Goal: Task Accomplishment & Management: Manage account settings

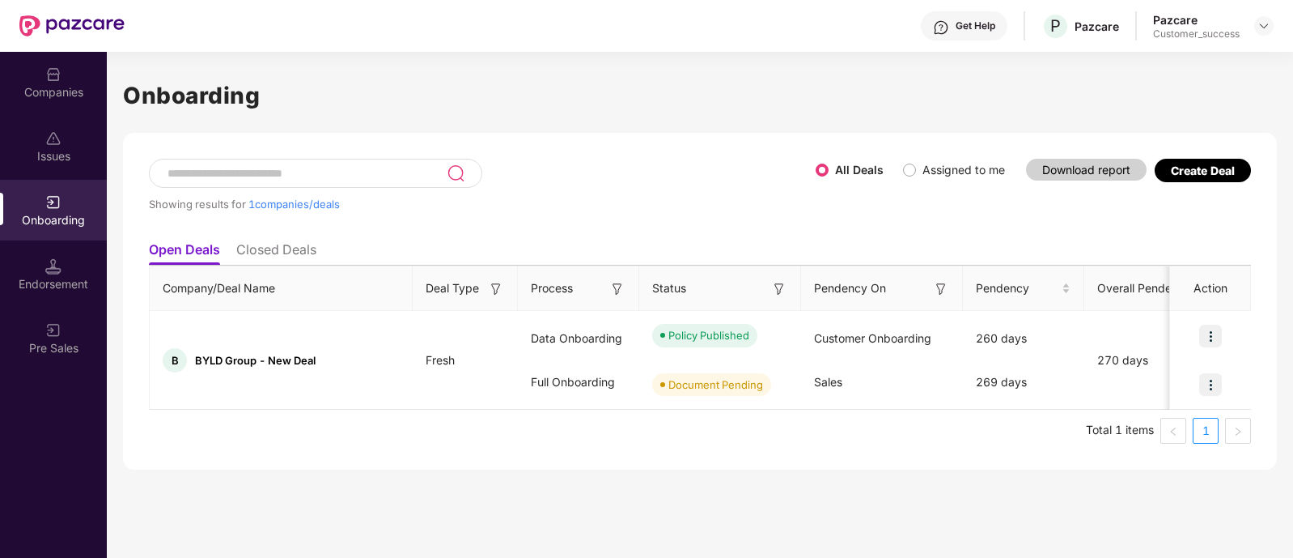
scroll to position [0, 1]
click at [62, 97] on div "Companies" at bounding box center [53, 92] width 107 height 16
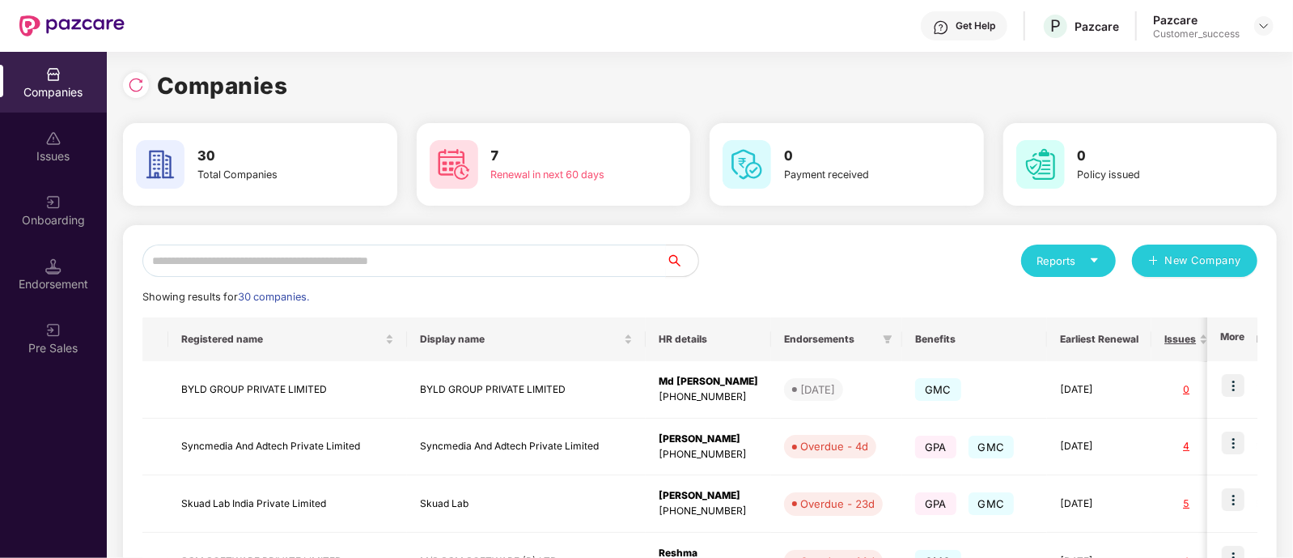
click at [266, 257] on input "text" at bounding box center [404, 260] width 524 height 32
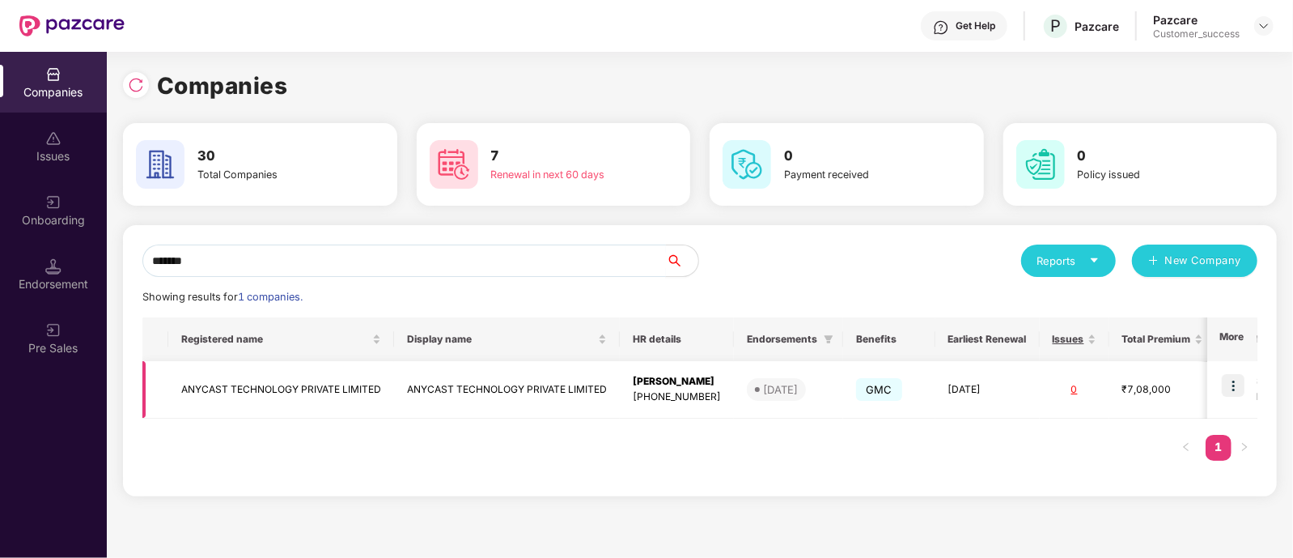
type input "*******"
click at [1227, 386] on img at bounding box center [1233, 385] width 23 height 23
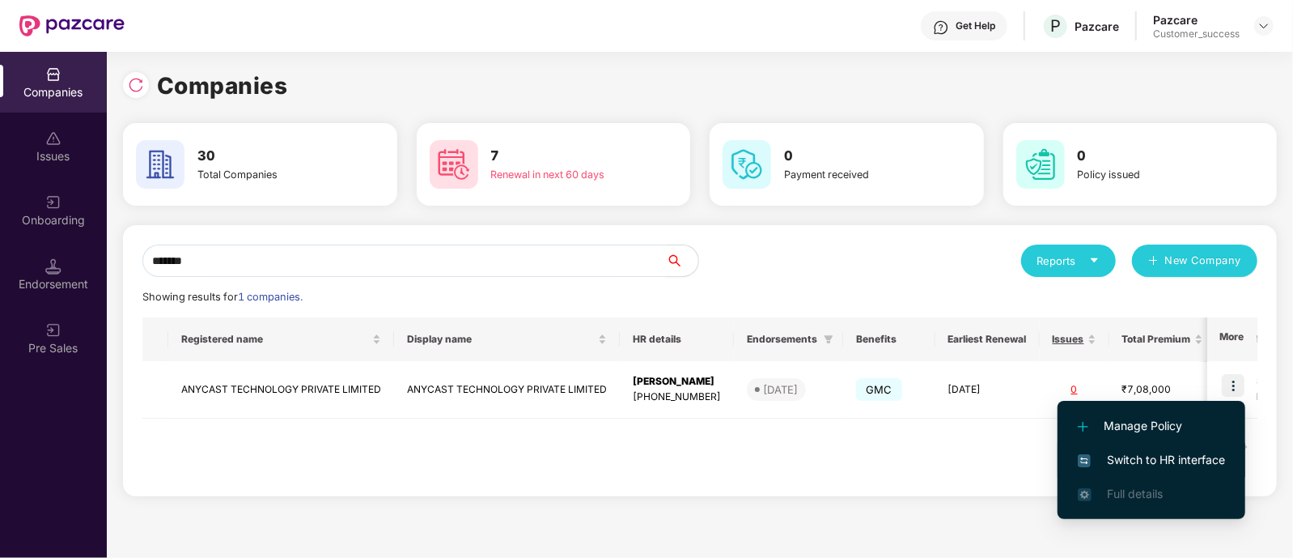
click at [1109, 452] on span "Switch to HR interface" at bounding box center [1151, 460] width 147 height 18
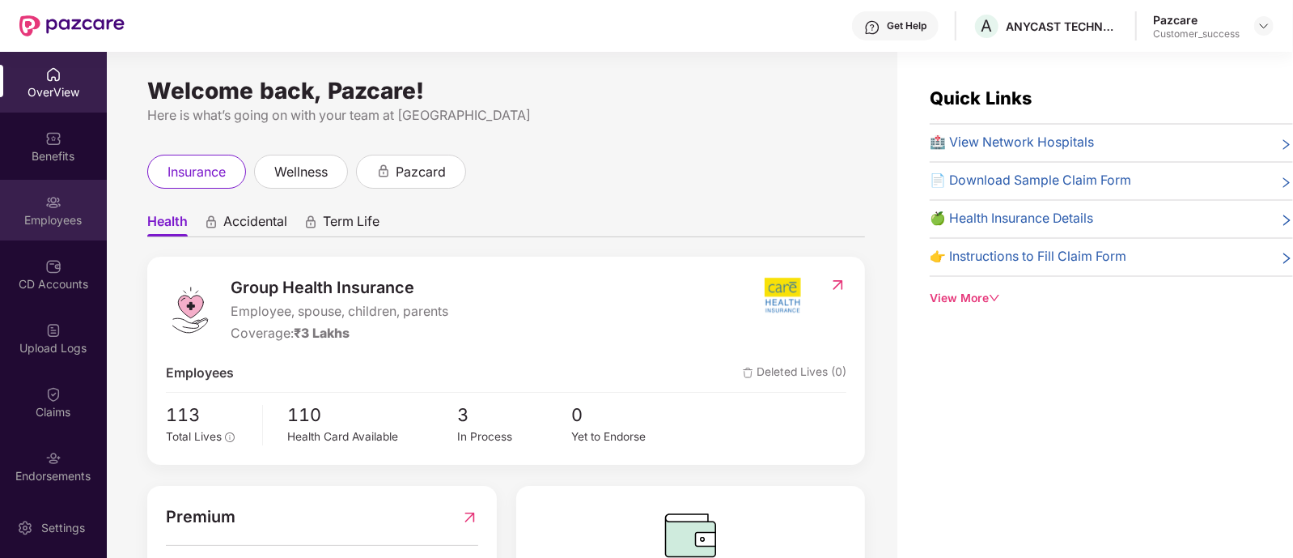
click at [53, 232] on div "Employees" at bounding box center [53, 210] width 107 height 61
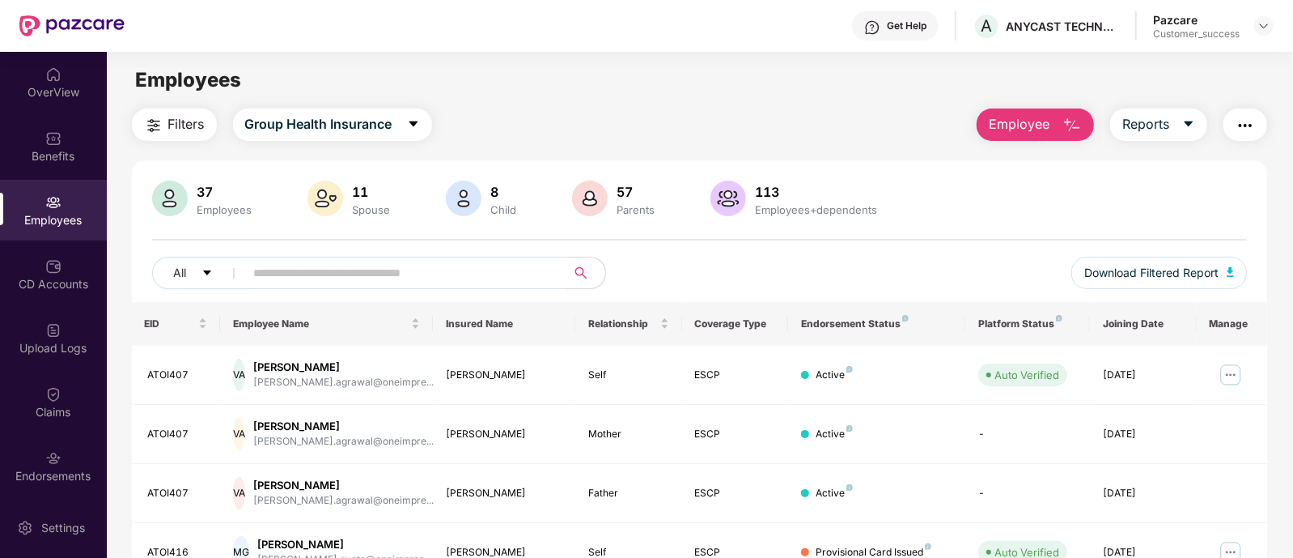
click at [342, 258] on span at bounding box center [401, 273] width 332 height 32
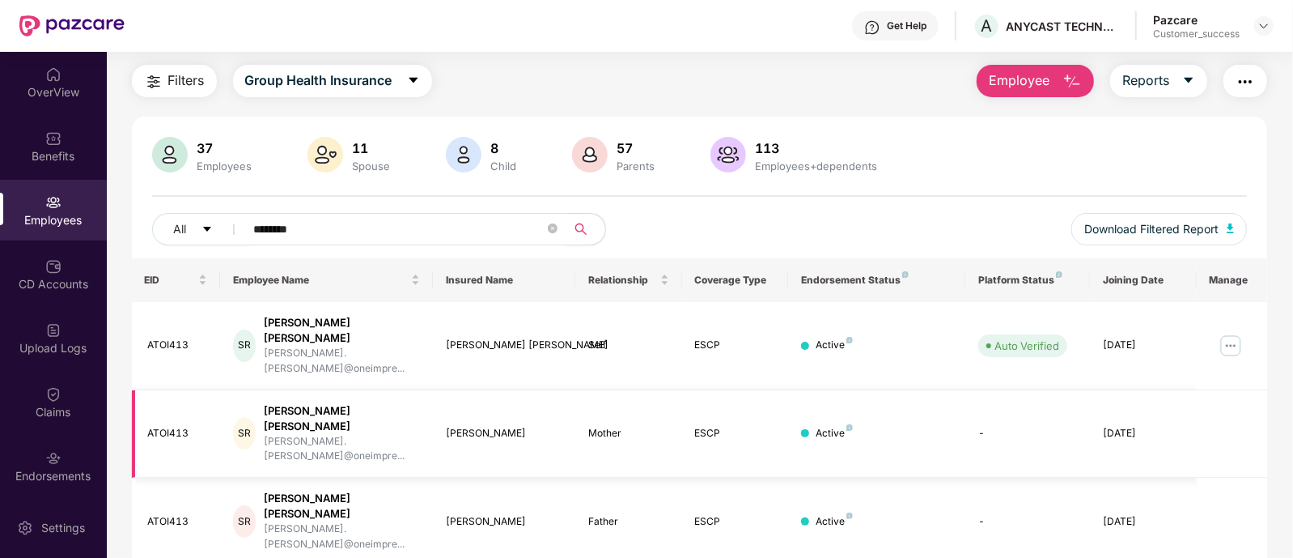
scroll to position [49, 0]
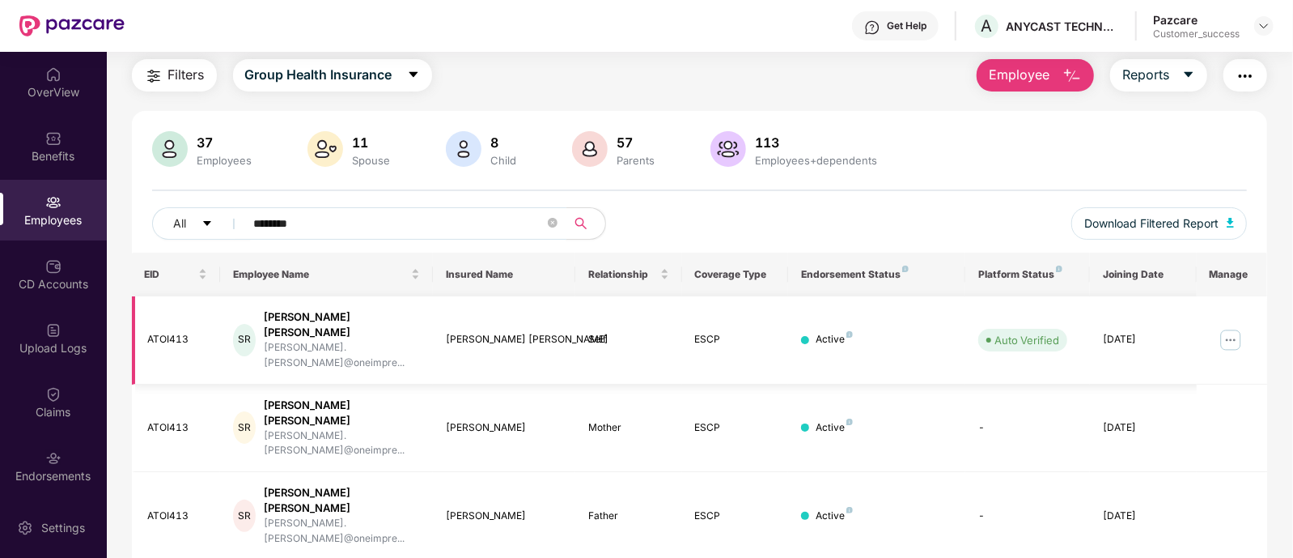
type input "*******"
click at [1230, 329] on img at bounding box center [1231, 340] width 26 height 26
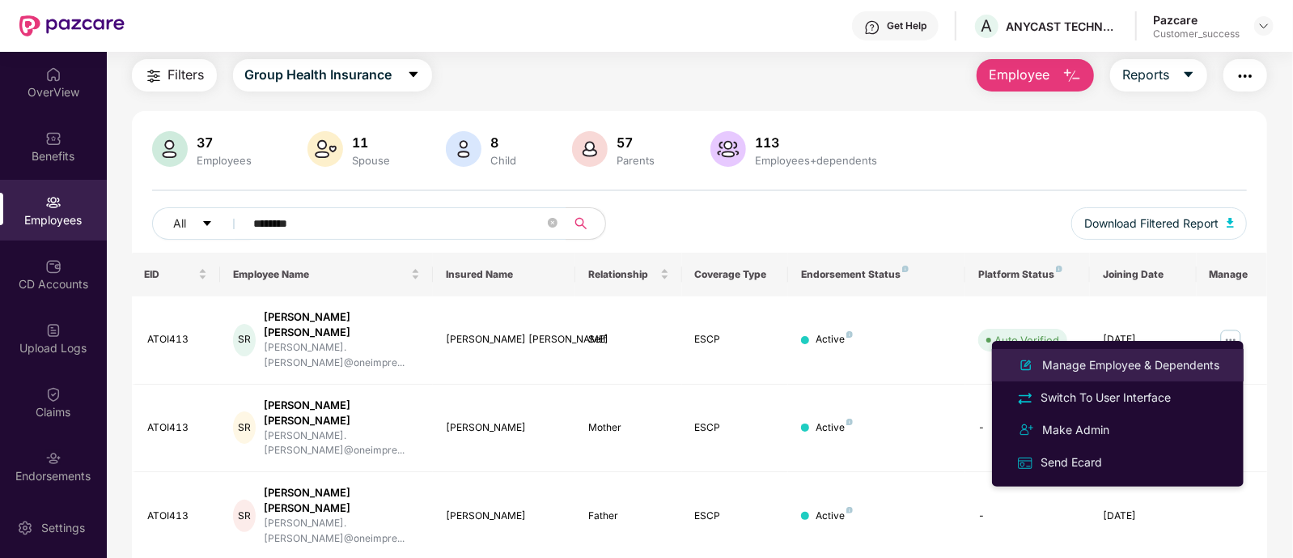
click at [1181, 356] on div "Manage Employee & Dependents" at bounding box center [1131, 365] width 184 height 18
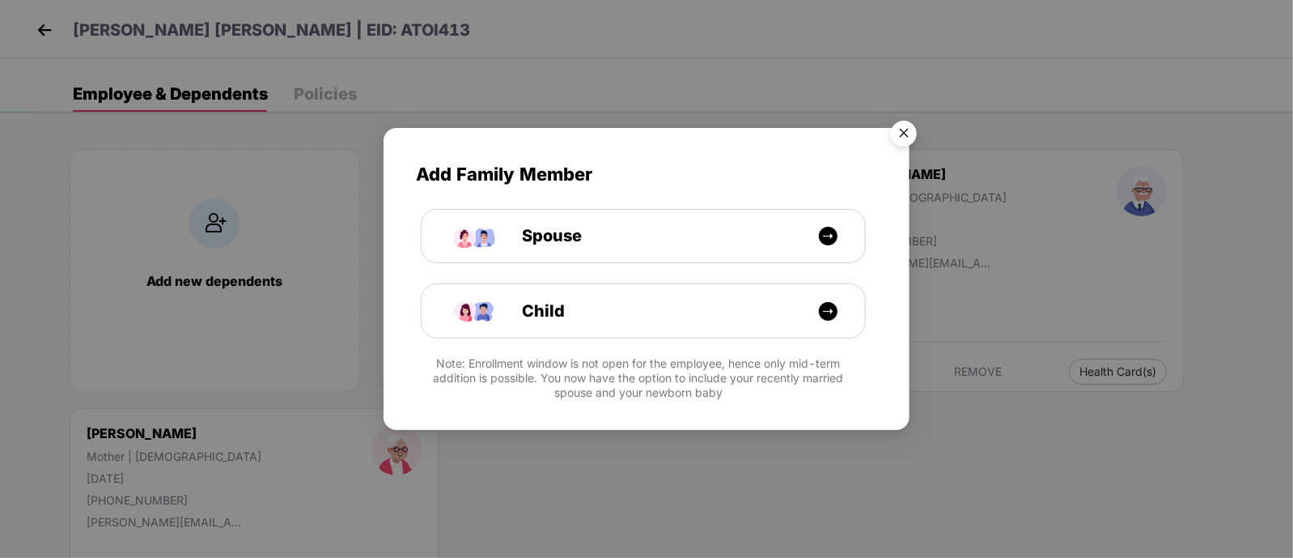
click at [898, 132] on img "Close" at bounding box center [903, 135] width 45 height 45
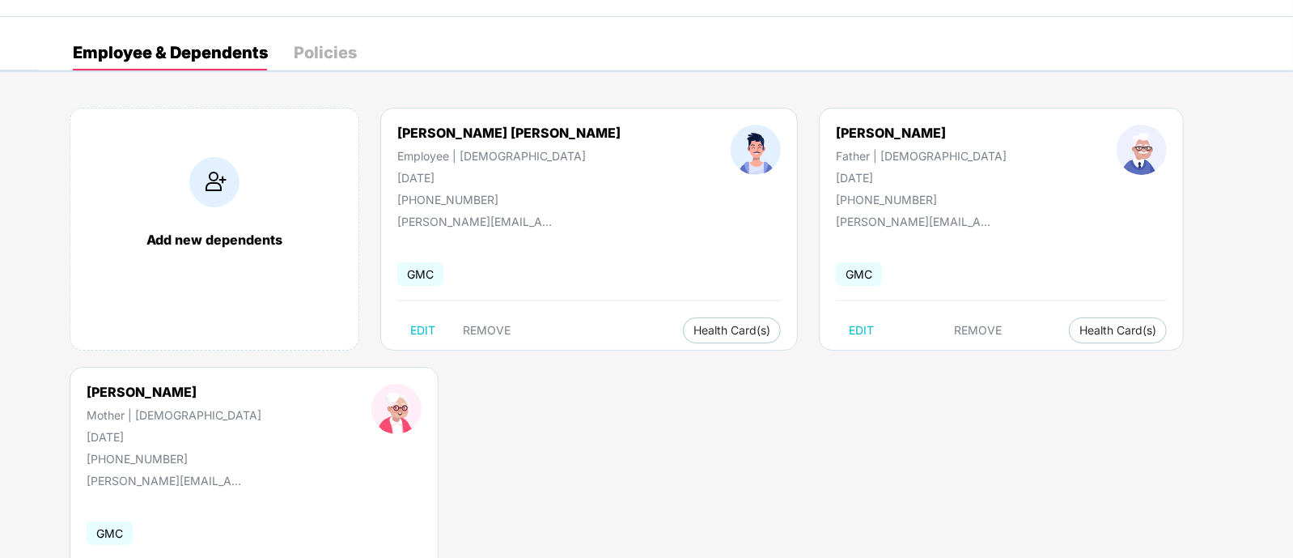
scroll to position [42, 0]
click at [694, 325] on span "Health Card(s)" at bounding box center [732, 329] width 77 height 8
click at [584, 375] on div "Add new dependents Shubham Kumar Rawal Employee | Male 20 Mar 2003 +91704200880…" at bounding box center [665, 366] width 1256 height 566
click at [414, 329] on span "EDIT" at bounding box center [422, 329] width 25 height 13
select select "****"
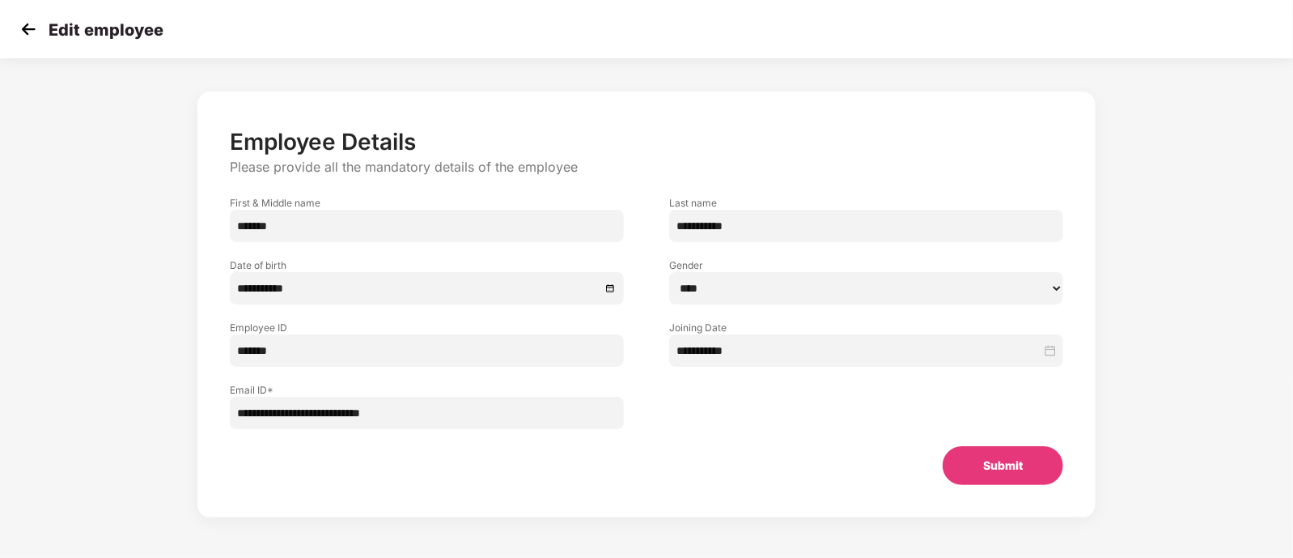
scroll to position [32, 0]
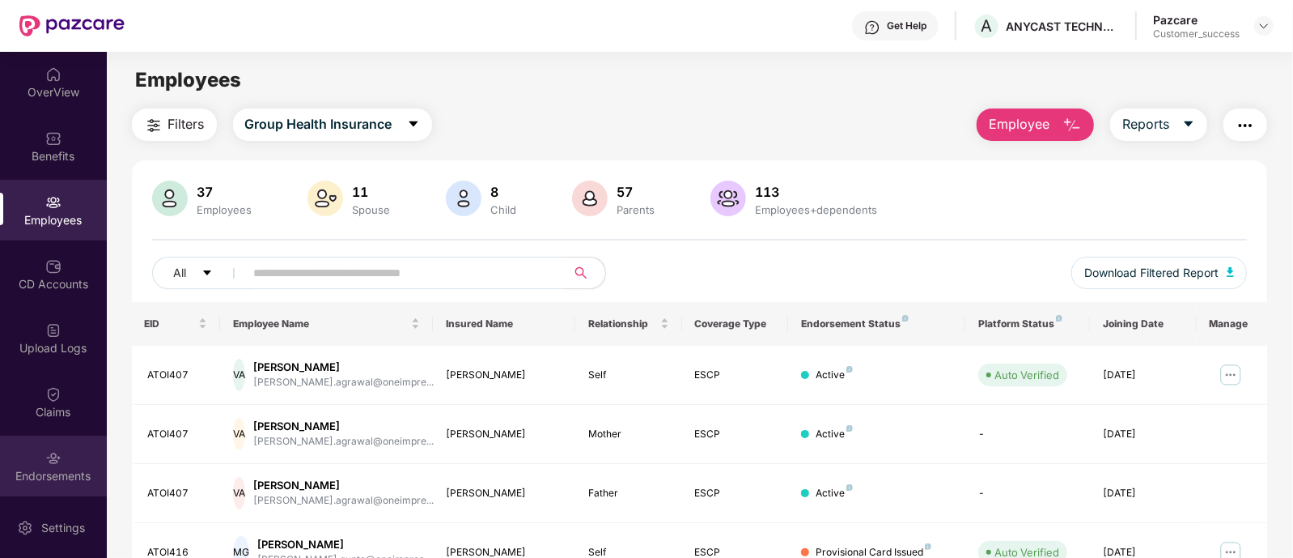
click at [49, 435] on div "Endorsements" at bounding box center [53, 465] width 107 height 61
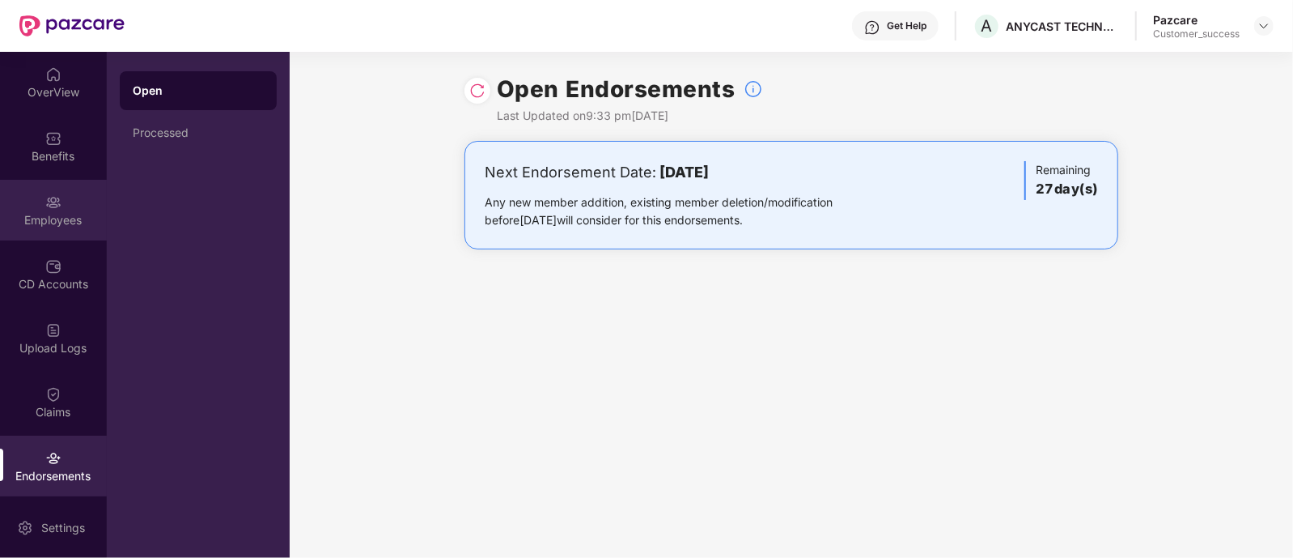
click at [53, 226] on div "Employees" at bounding box center [53, 220] width 107 height 16
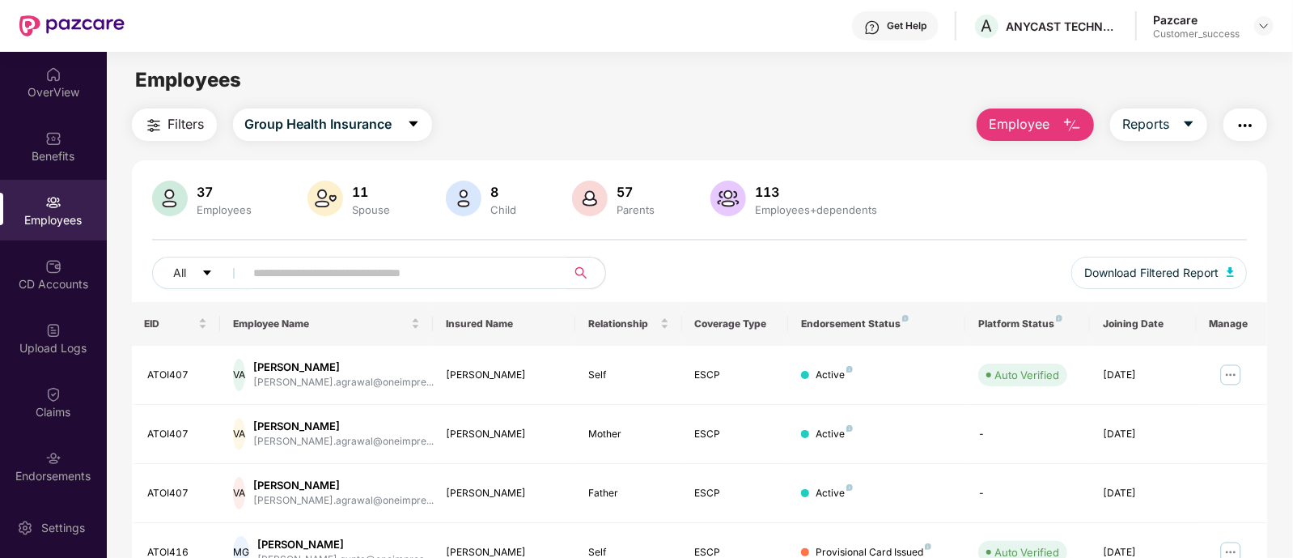
click at [485, 275] on input "text" at bounding box center [399, 273] width 291 height 24
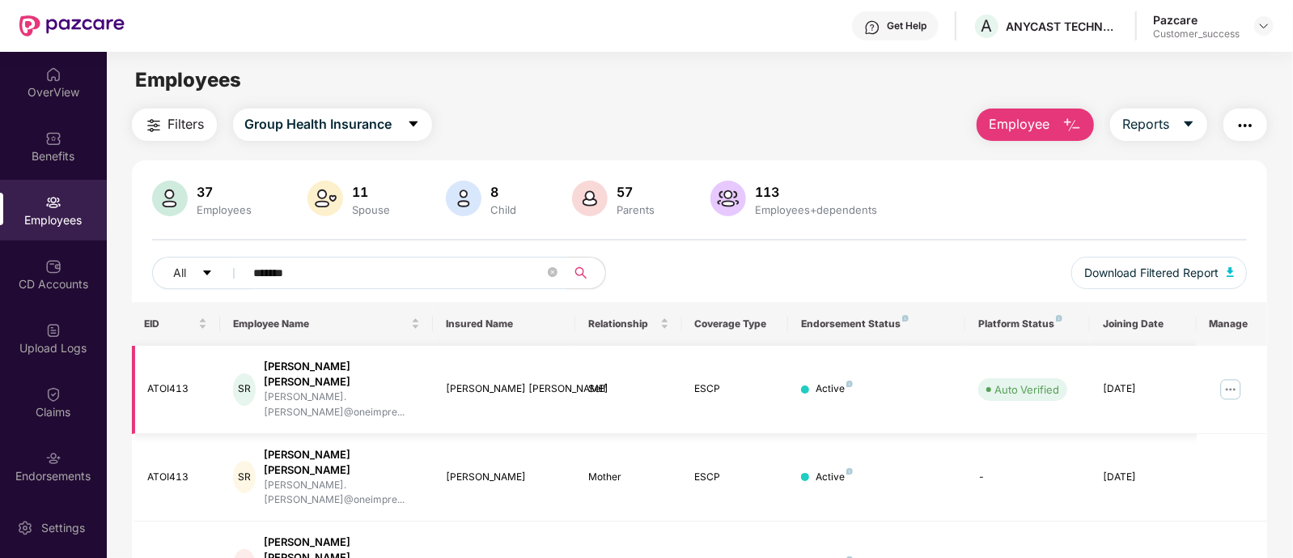
type input "*******"
click at [1223, 376] on img at bounding box center [1231, 389] width 26 height 26
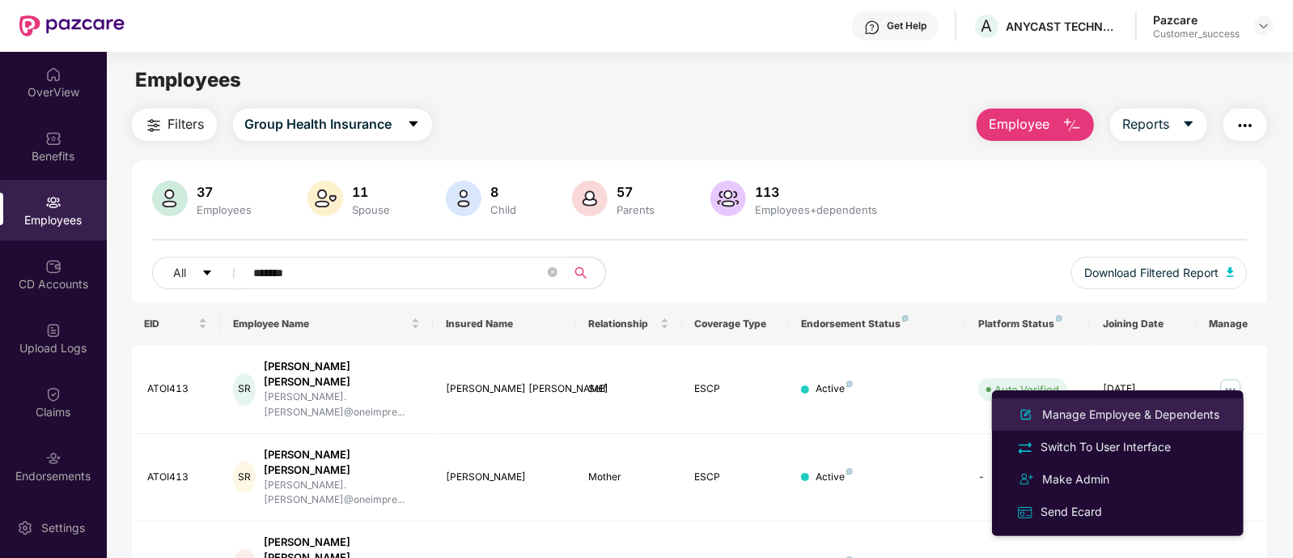
click at [1160, 426] on li "Manage Employee & Dependents" at bounding box center [1118, 414] width 252 height 32
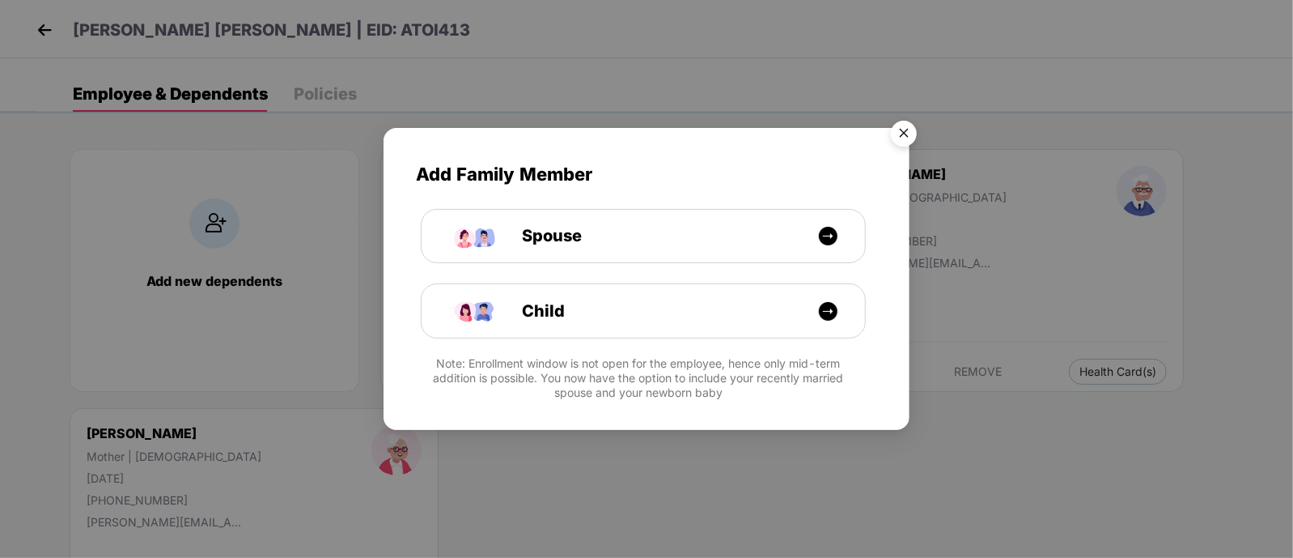
click at [897, 143] on img "Close" at bounding box center [903, 135] width 45 height 45
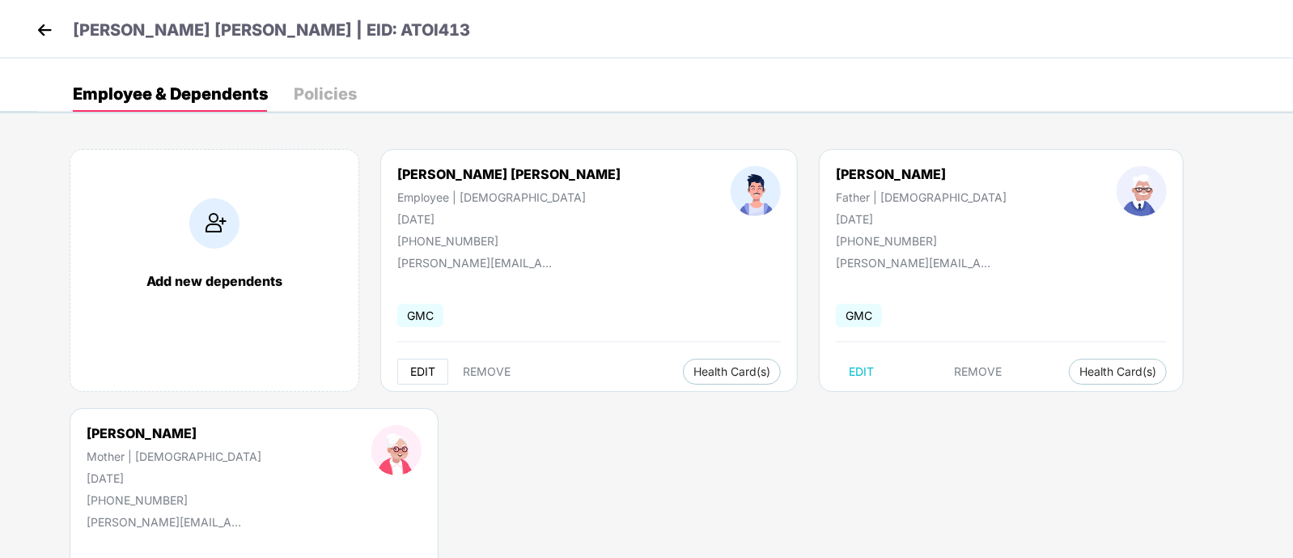
click at [429, 371] on span "EDIT" at bounding box center [422, 371] width 25 height 13
select select "****"
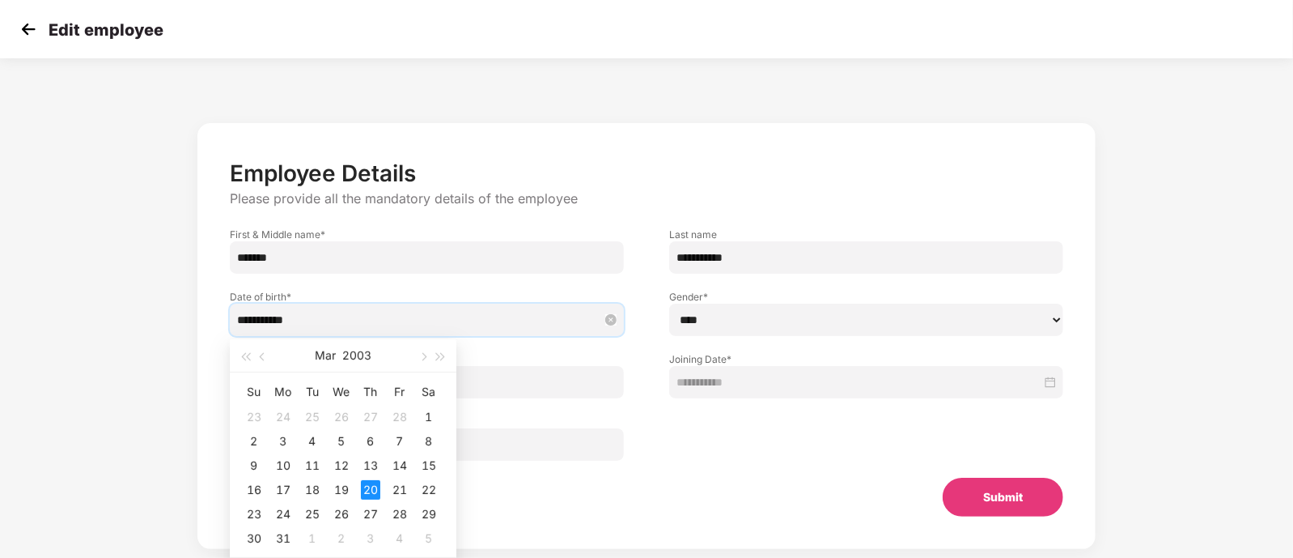
click at [342, 325] on input "**********" at bounding box center [418, 320] width 363 height 18
click at [363, 346] on button "2003" at bounding box center [356, 355] width 29 height 32
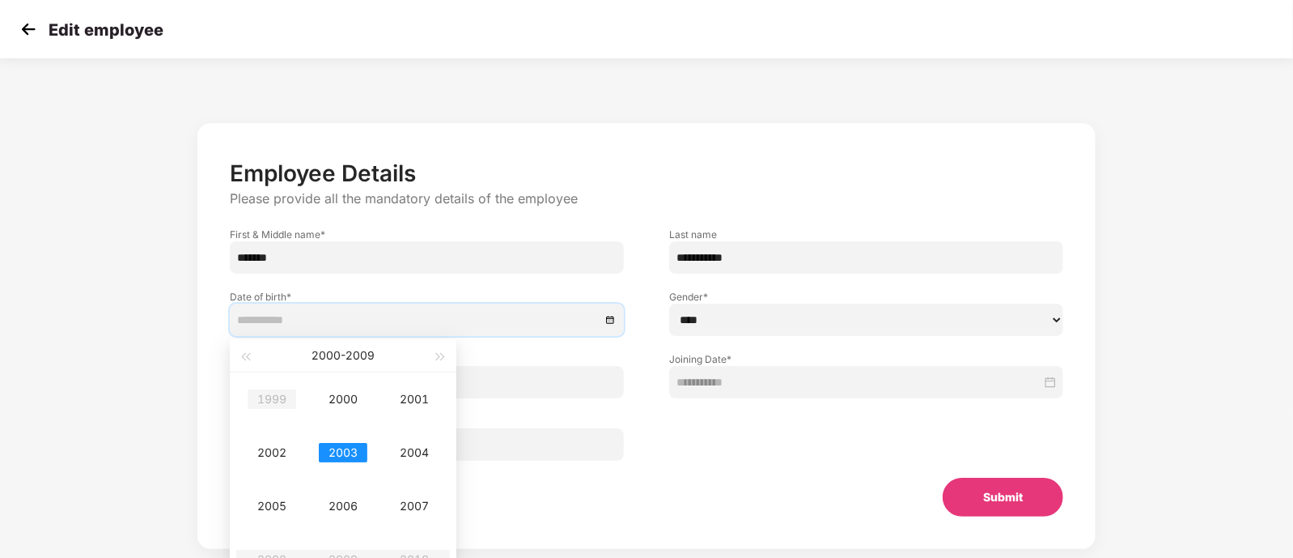
click at [265, 397] on div "1999" at bounding box center [272, 398] width 49 height 19
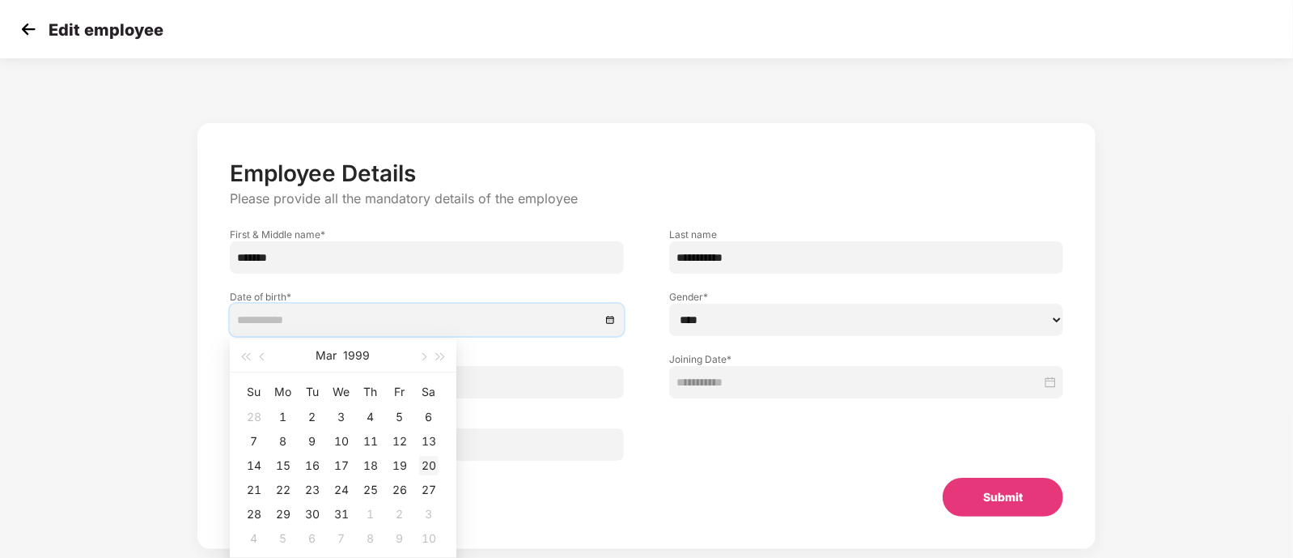
type input "**********"
click at [424, 458] on div "20" at bounding box center [428, 465] width 19 height 19
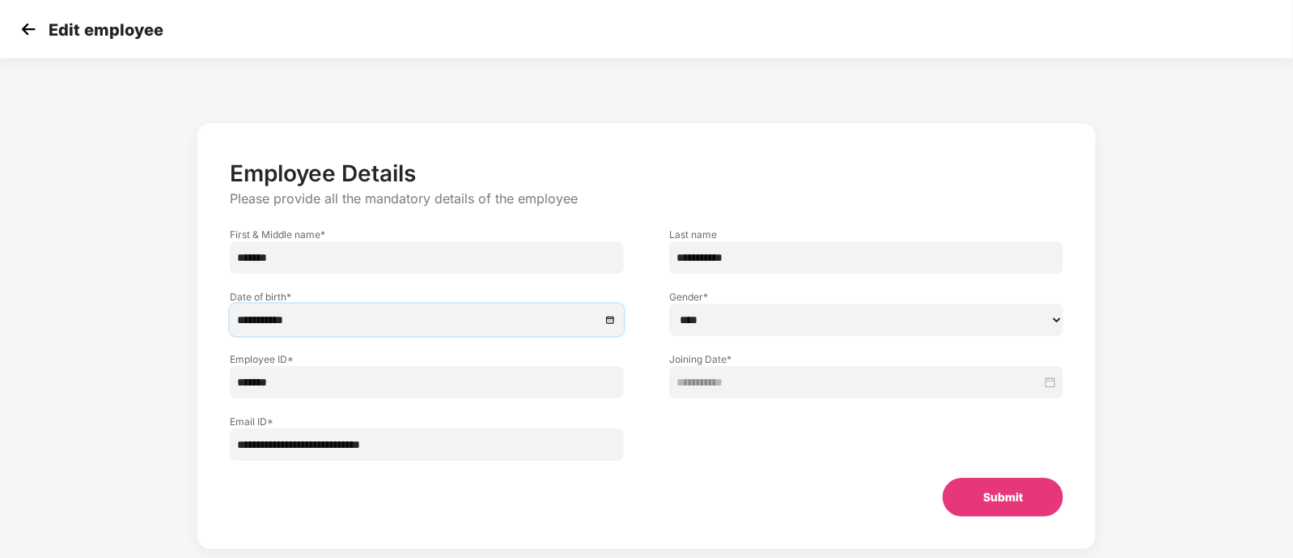
scroll to position [32, 0]
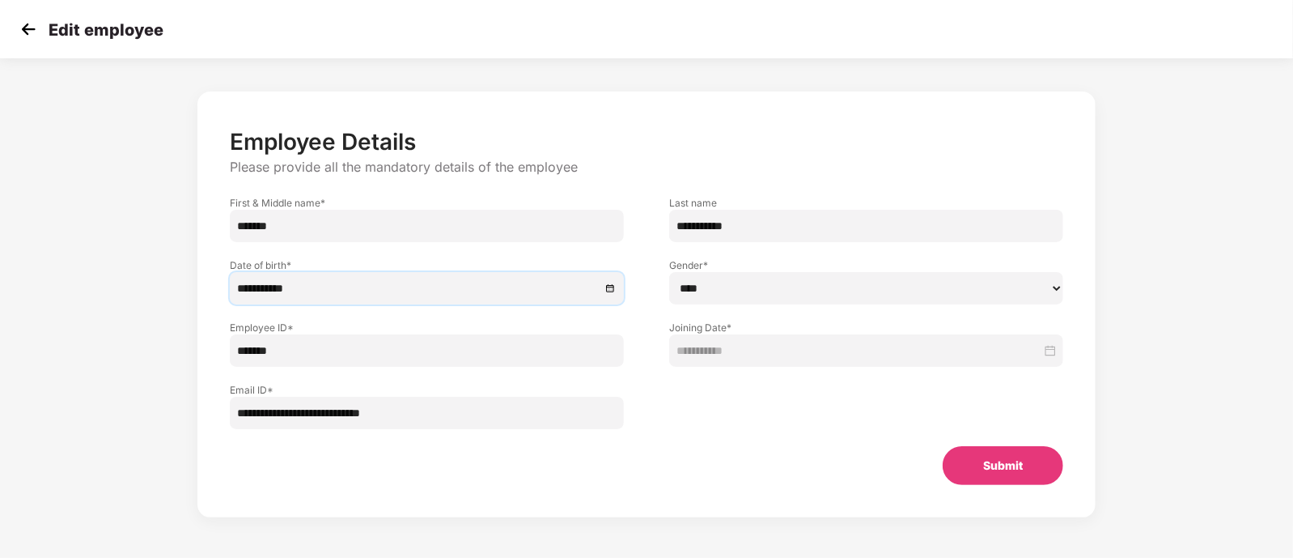
click at [995, 460] on button "Submit" at bounding box center [1003, 465] width 121 height 39
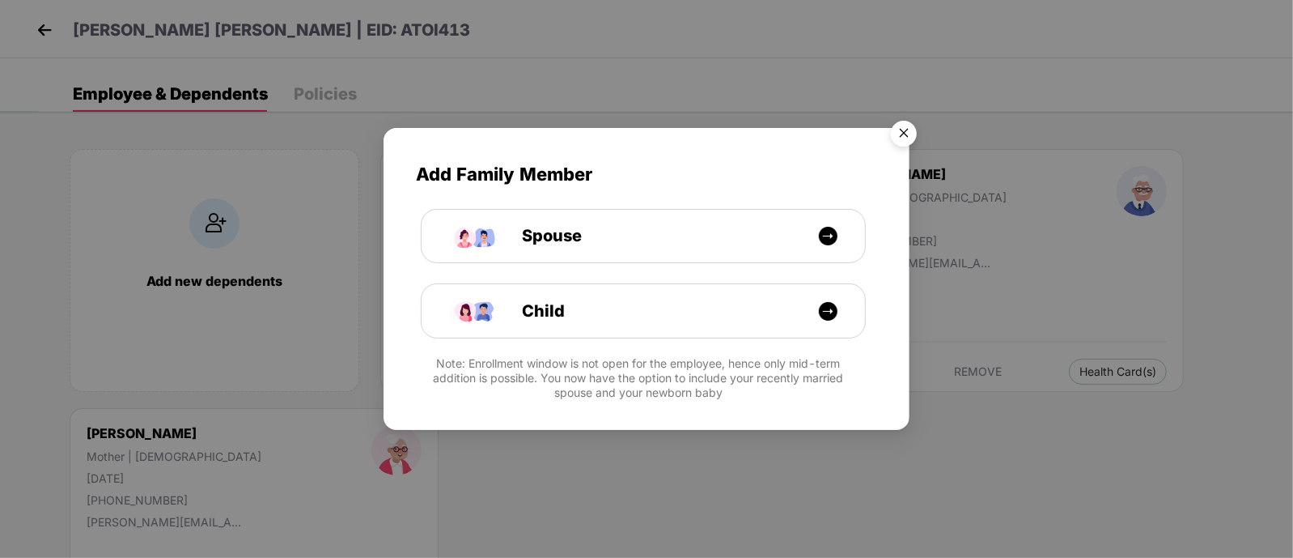
click at [901, 133] on img "Close" at bounding box center [903, 135] width 45 height 45
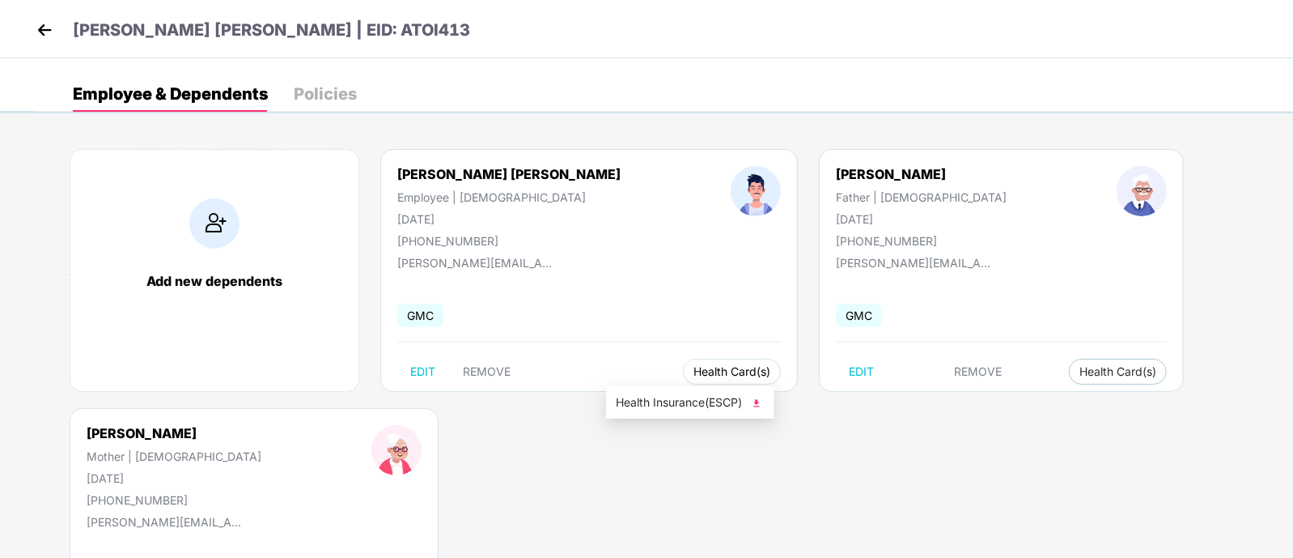
click at [694, 367] on span "Health Card(s)" at bounding box center [732, 371] width 77 height 8
click at [676, 404] on span "Health Insurance(ESCP)" at bounding box center [690, 402] width 149 height 18
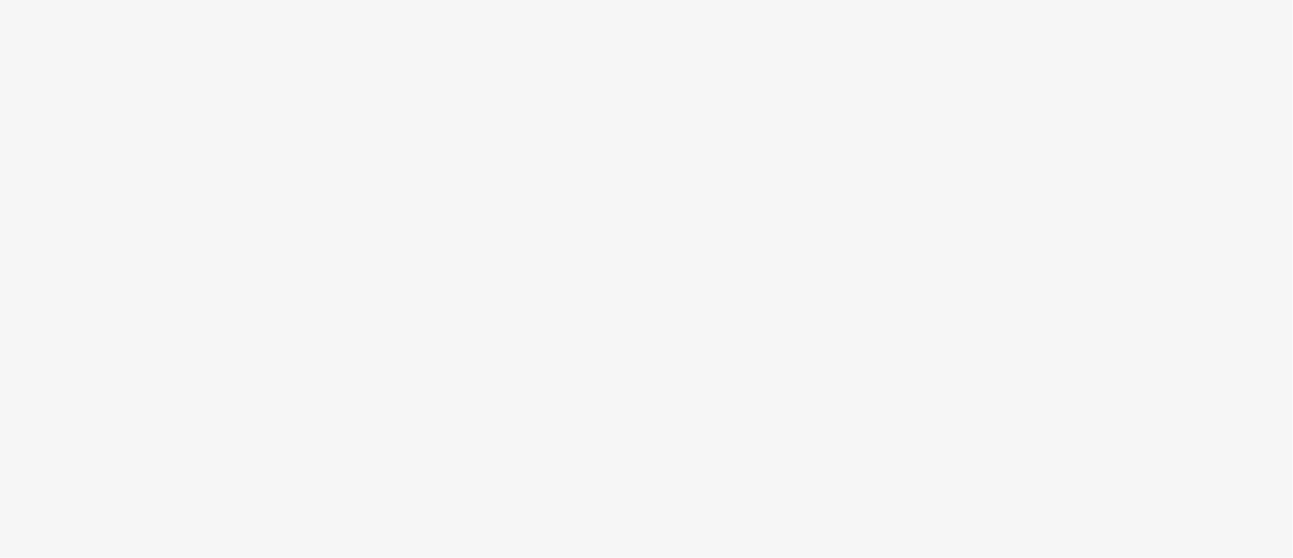
drag, startPoint x: 732, startPoint y: 126, endPoint x: 431, endPoint y: 6, distance: 325.0
click at [732, 126] on body at bounding box center [646, 279] width 1293 height 558
click at [724, 144] on body at bounding box center [646, 279] width 1293 height 558
click at [793, 179] on body at bounding box center [646, 279] width 1293 height 558
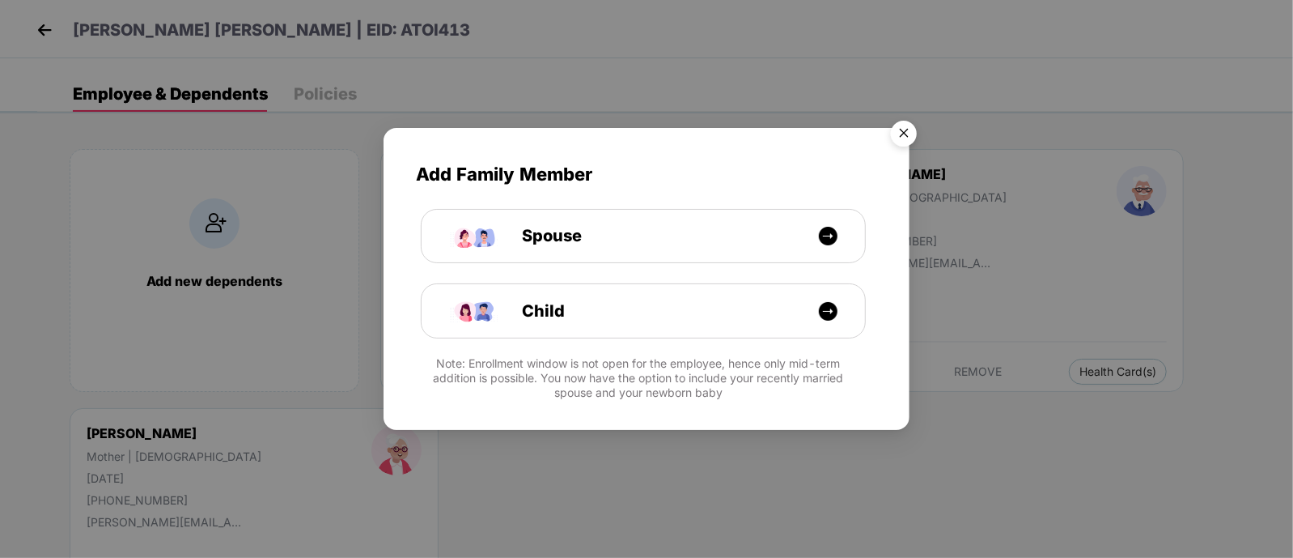
click at [901, 131] on img "Close" at bounding box center [903, 135] width 45 height 45
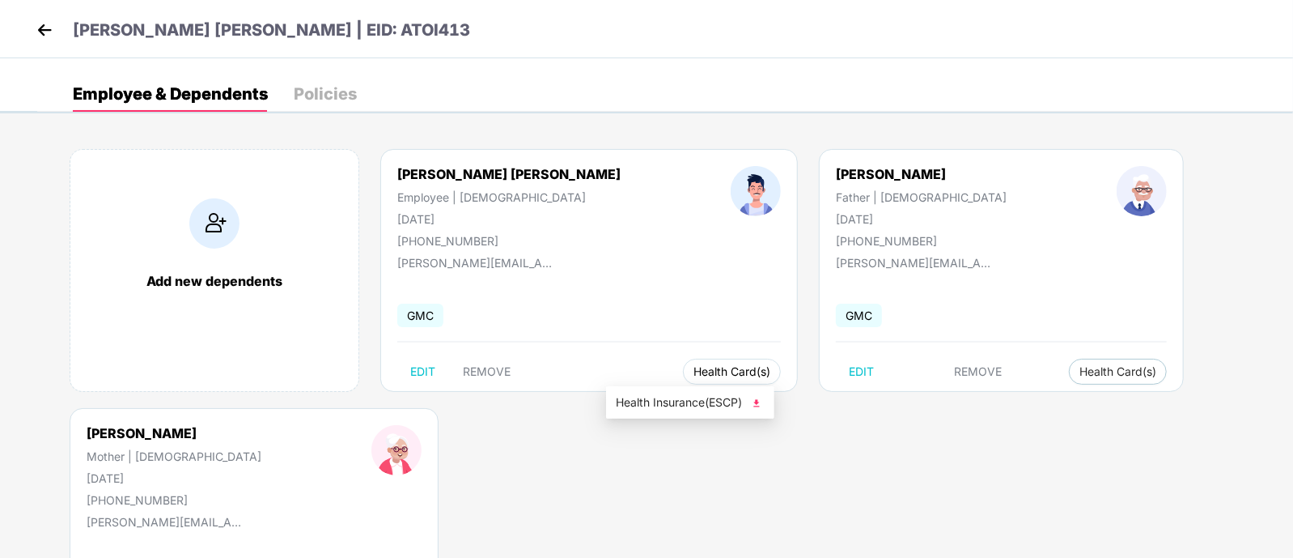
click at [694, 371] on span "Health Card(s)" at bounding box center [732, 371] width 77 height 8
click at [655, 398] on span "Health Insurance(ESCP)" at bounding box center [690, 402] width 149 height 18
click at [683, 362] on button "Health Card(s)" at bounding box center [732, 372] width 98 height 26
click at [667, 404] on span "Health Insurance(ESCP)" at bounding box center [690, 402] width 149 height 18
click at [694, 374] on span "Health Card(s)" at bounding box center [732, 371] width 77 height 8
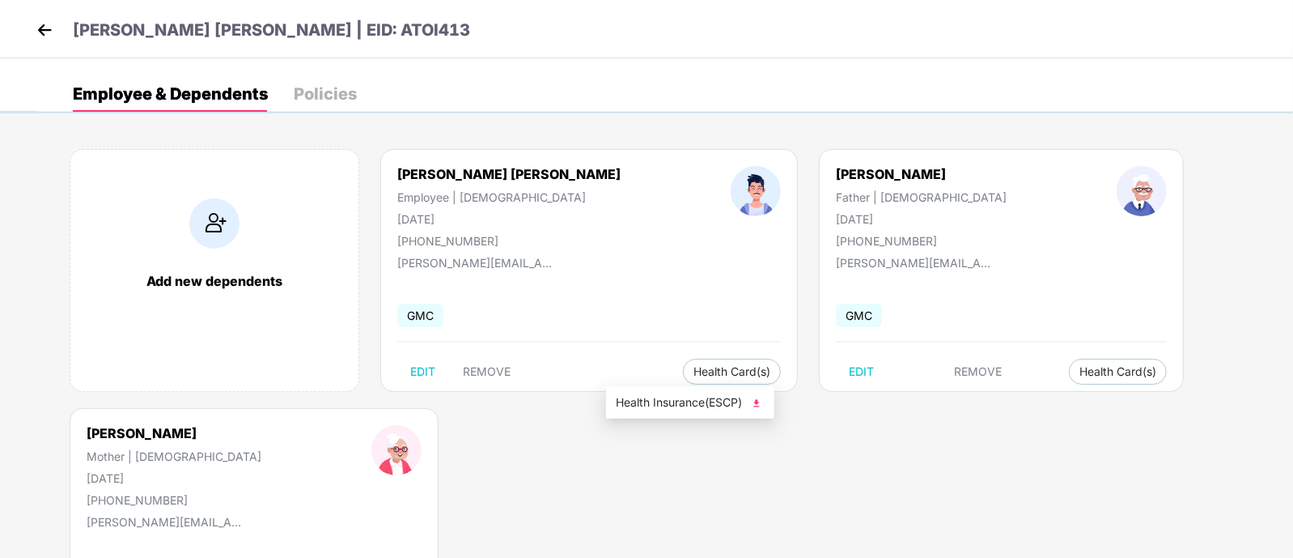
click at [761, 399] on img at bounding box center [757, 403] width 16 height 16
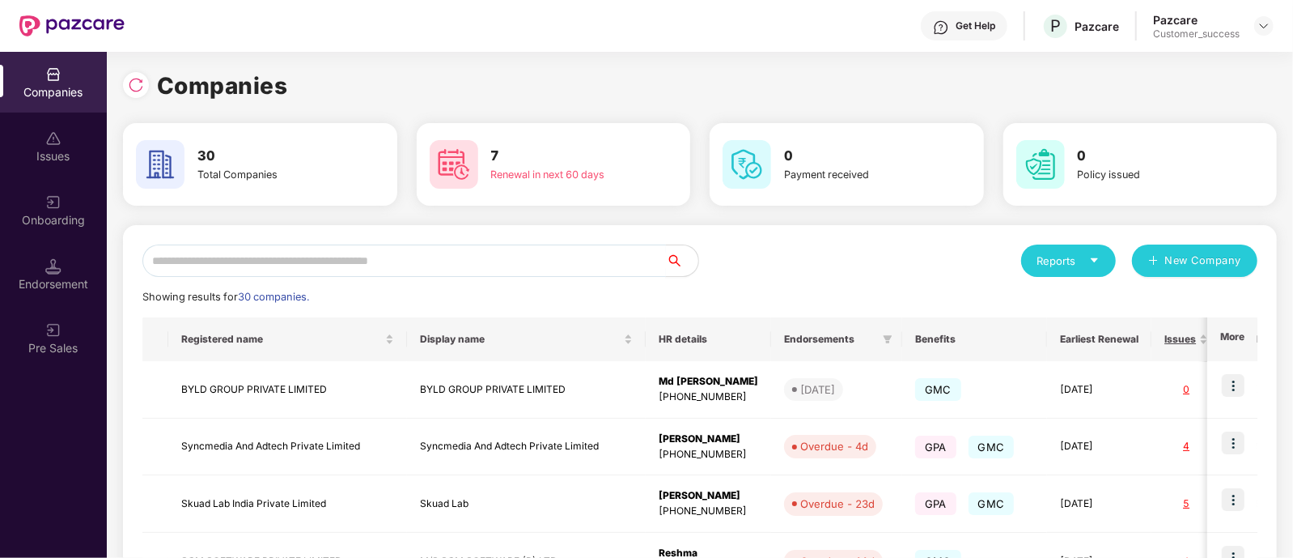
click at [360, 251] on input "text" at bounding box center [404, 260] width 524 height 32
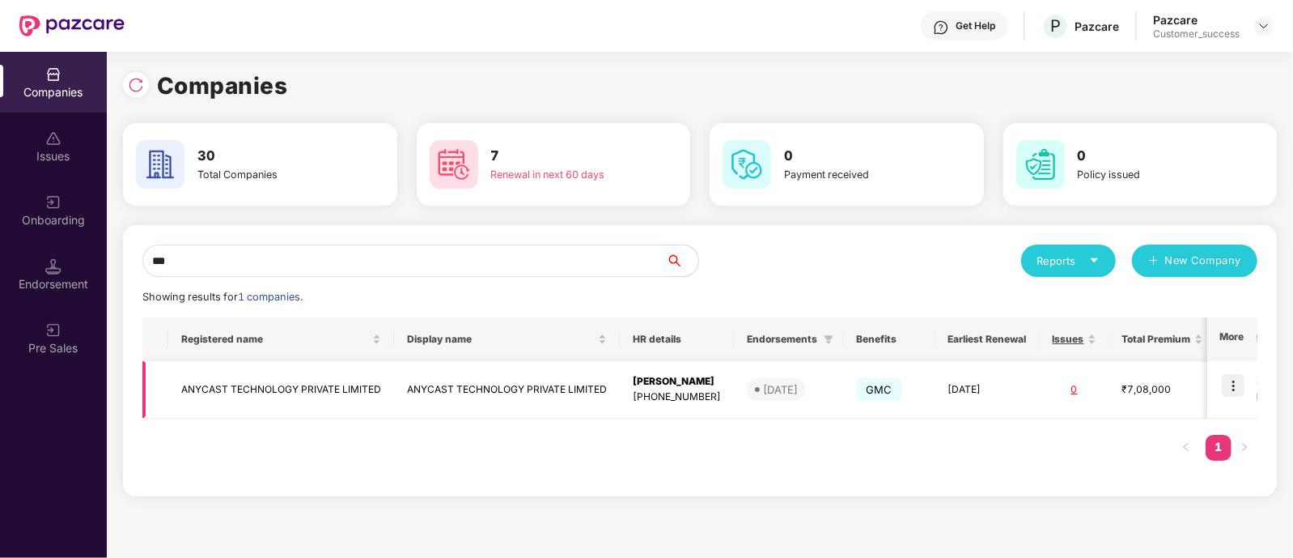
type input "***"
click at [1245, 388] on img at bounding box center [1233, 385] width 23 height 23
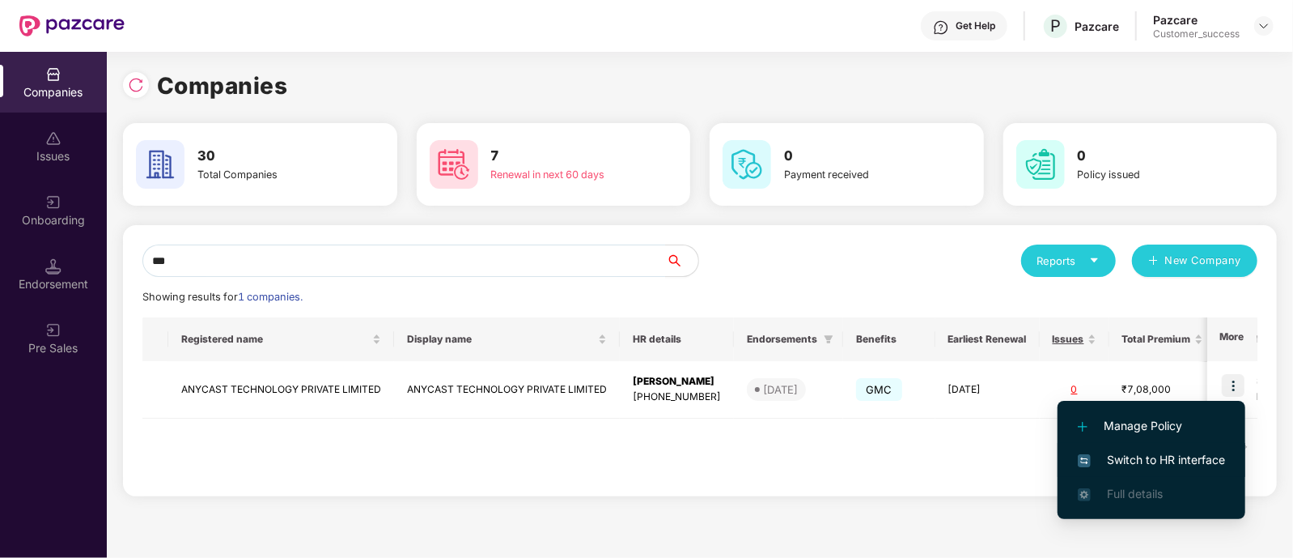
click at [1125, 453] on span "Switch to HR interface" at bounding box center [1151, 460] width 147 height 18
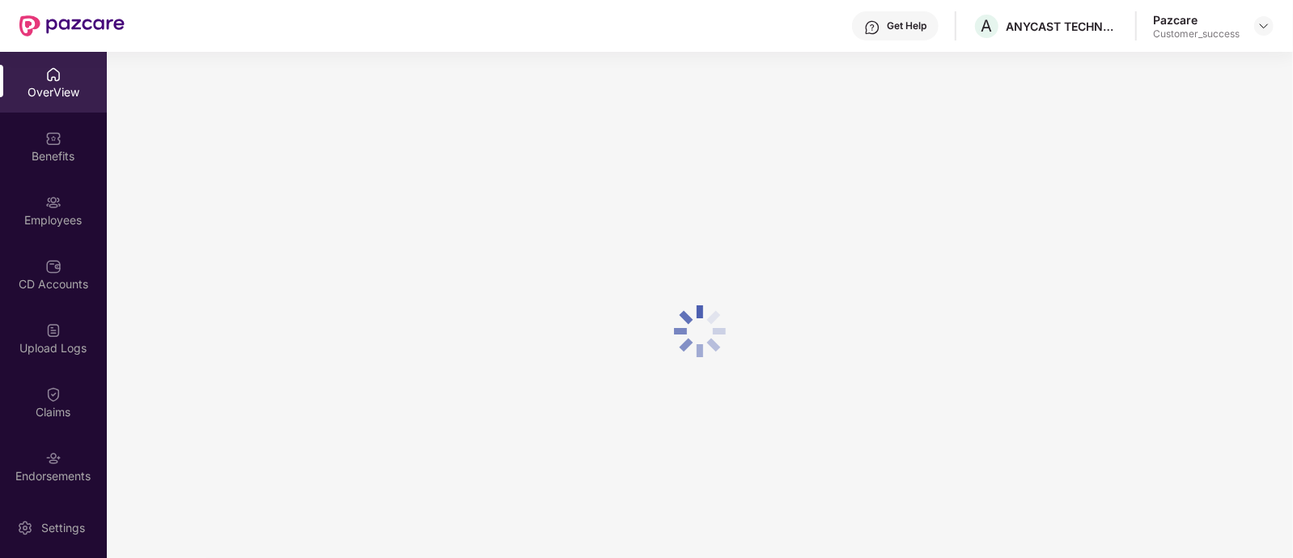
click at [65, 155] on div "Benefits" at bounding box center [53, 156] width 107 height 16
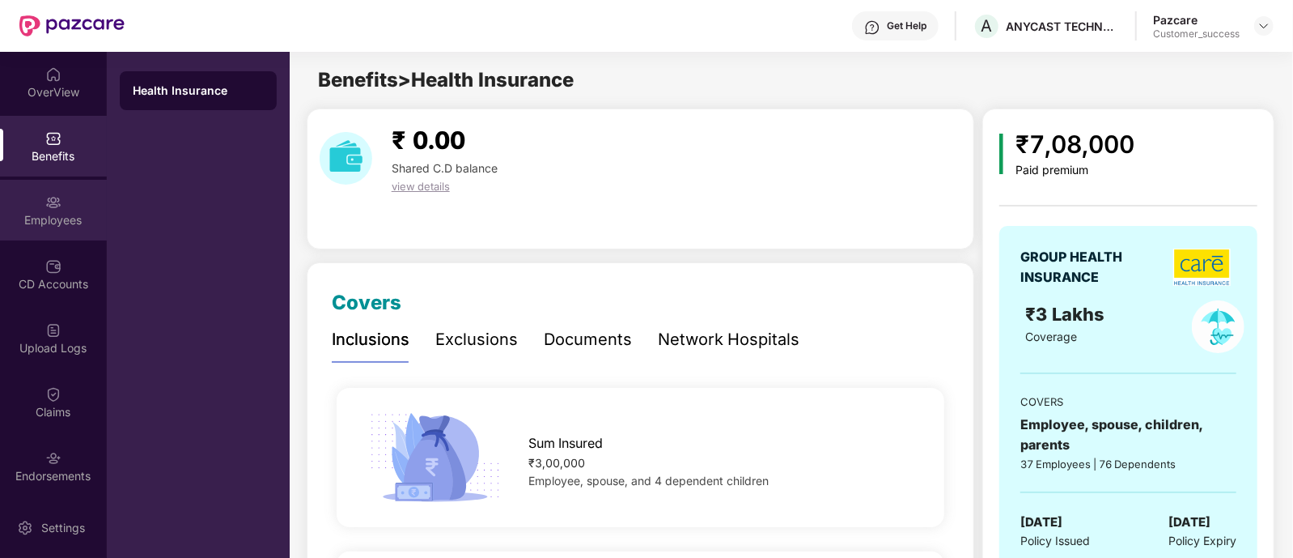
click at [70, 210] on div "Employees" at bounding box center [53, 210] width 107 height 61
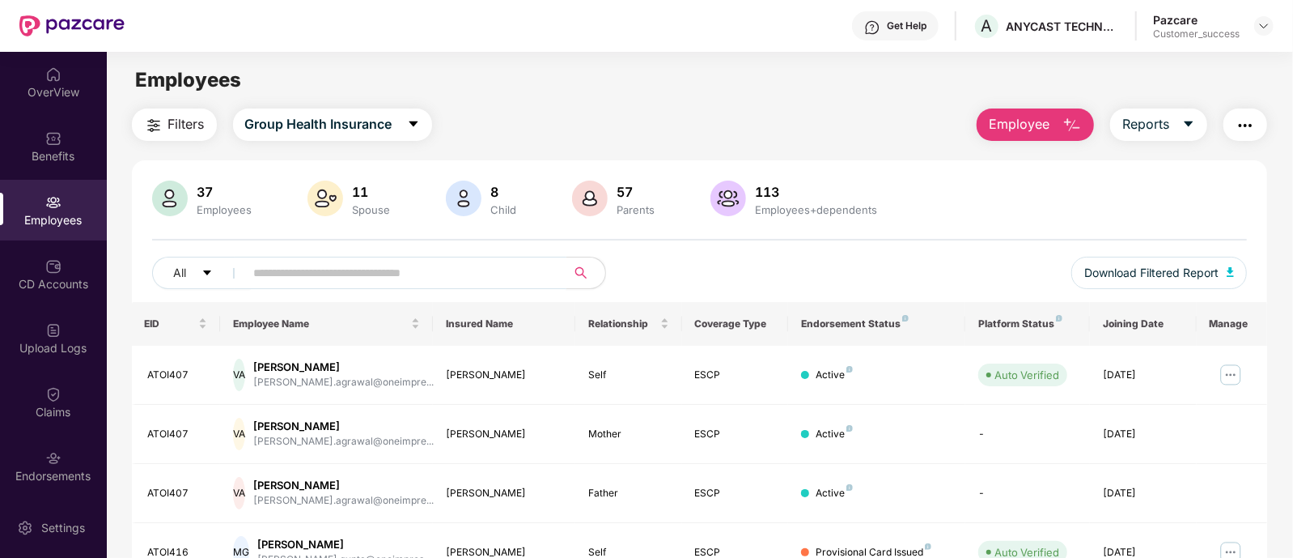
click at [329, 278] on input "text" at bounding box center [399, 273] width 291 height 24
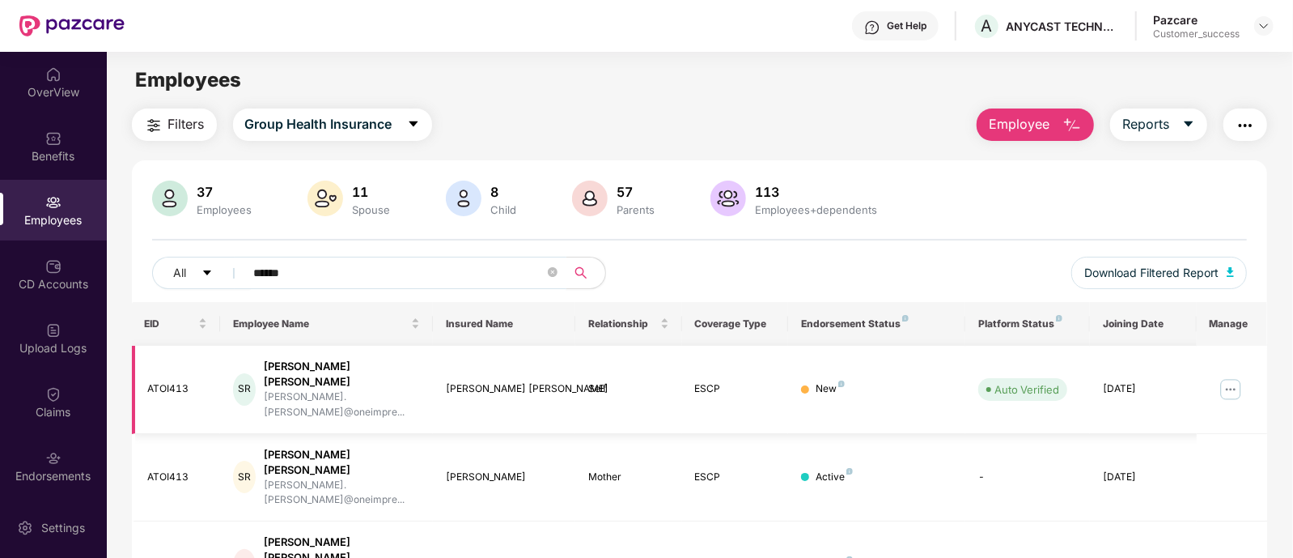
type input "******"
click at [1226, 376] on img at bounding box center [1231, 389] width 26 height 26
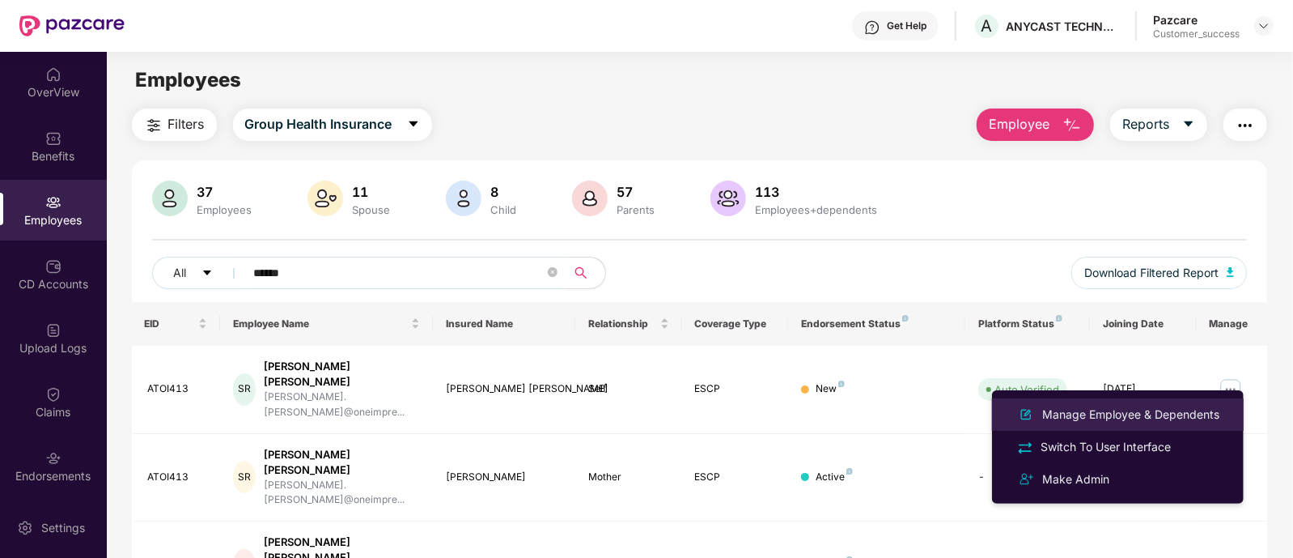
click at [1137, 422] on div "Manage Employee & Dependents" at bounding box center [1131, 414] width 184 height 18
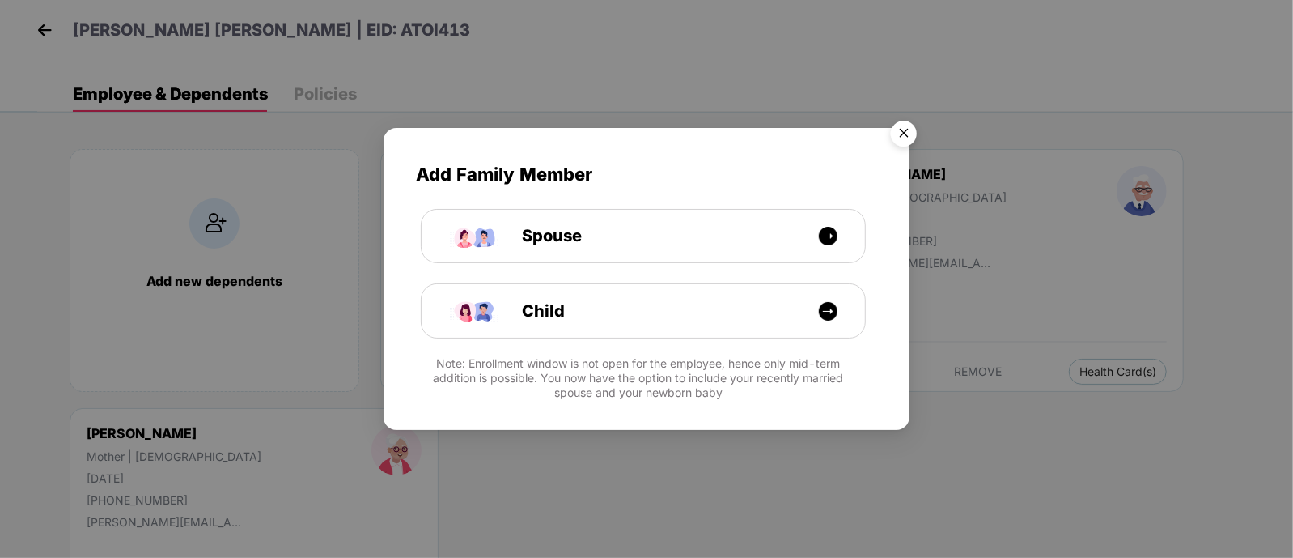
click at [903, 119] on img "Close" at bounding box center [903, 135] width 45 height 45
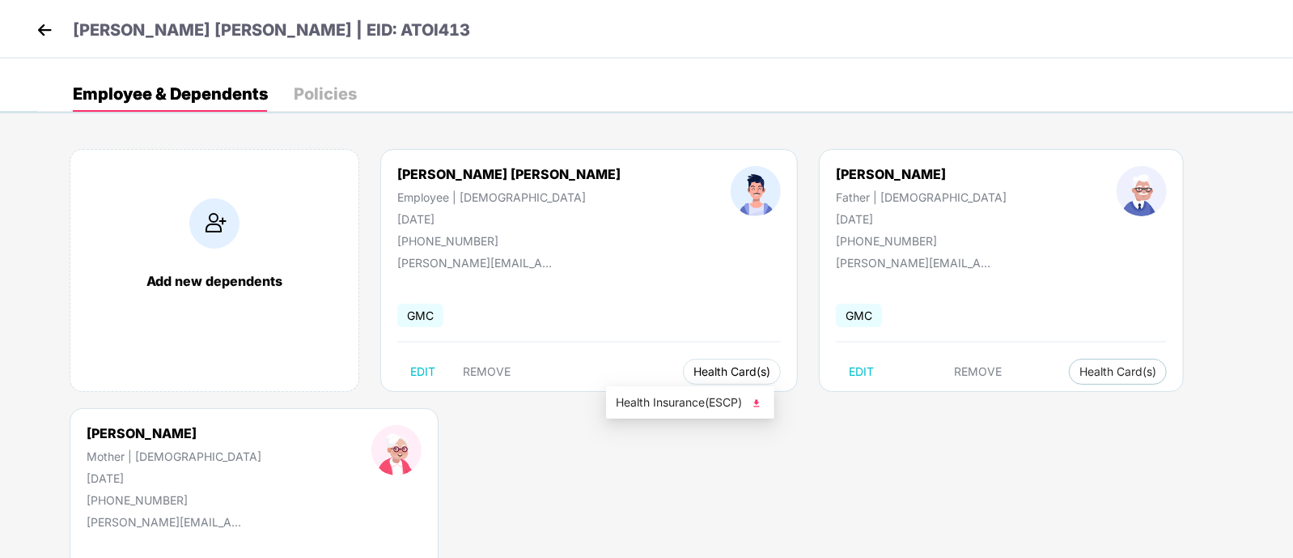
click at [694, 370] on span "Health Card(s)" at bounding box center [732, 371] width 77 height 8
click at [754, 410] on img at bounding box center [757, 403] width 16 height 16
click at [427, 371] on span "EDIT" at bounding box center [422, 371] width 25 height 13
select select "****"
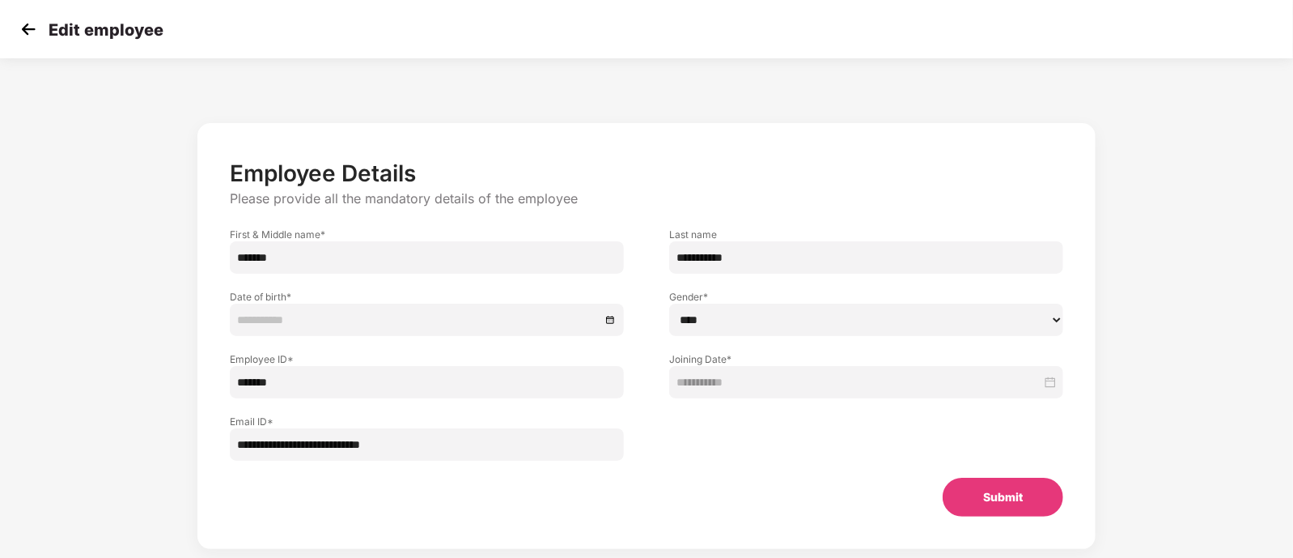
click at [609, 321] on div at bounding box center [427, 320] width 380 height 18
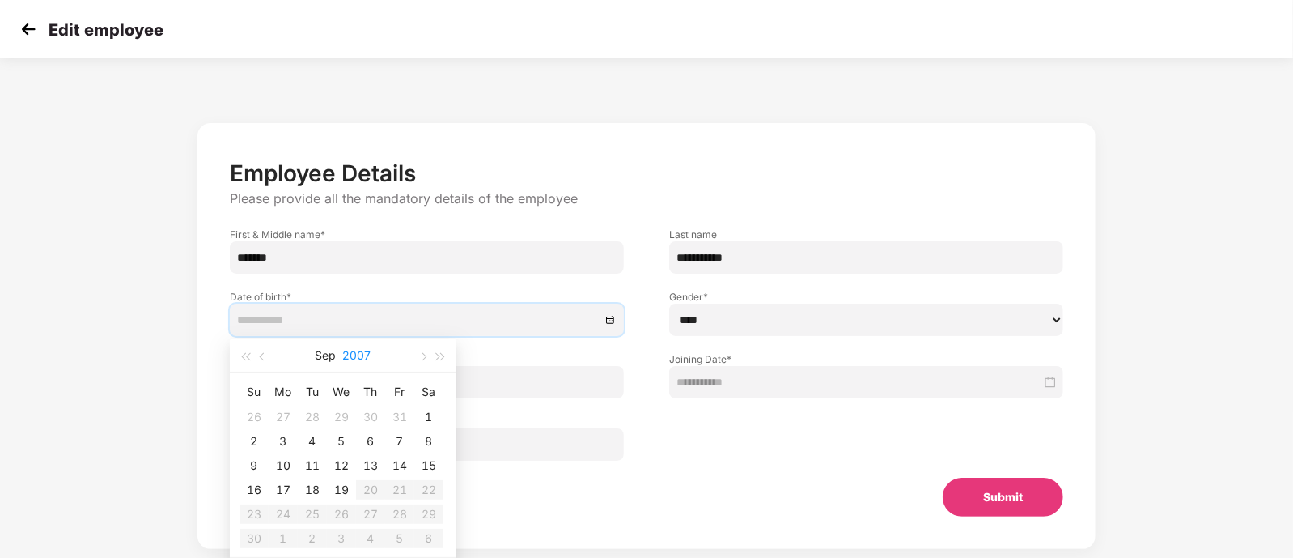
click at [364, 347] on button "2007" at bounding box center [357, 355] width 28 height 32
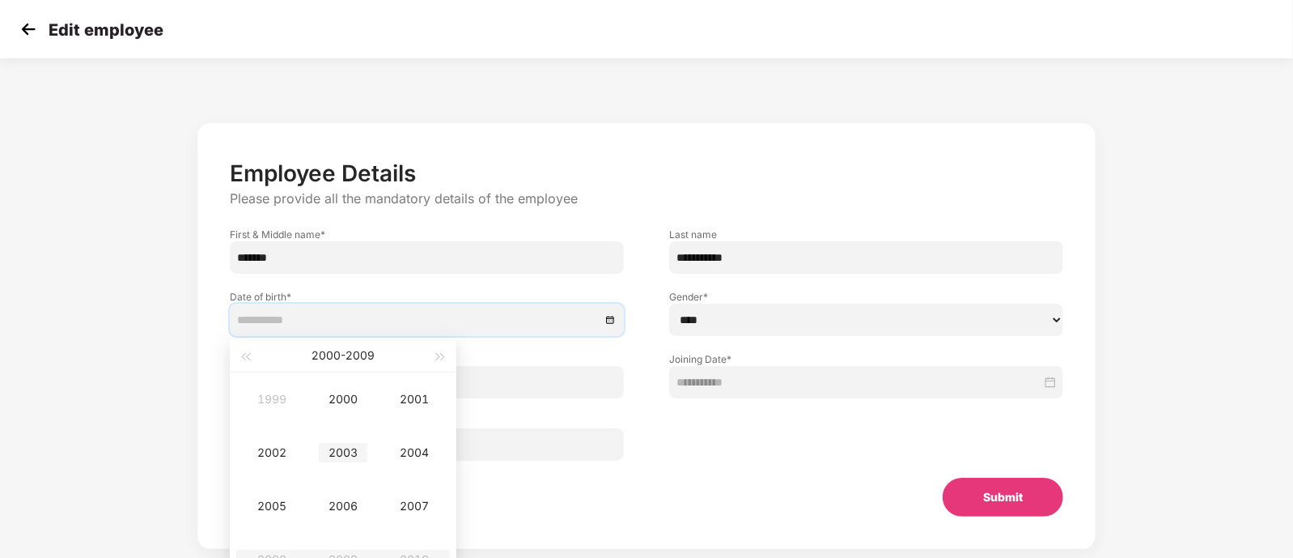
type input "**********"
click at [343, 453] on div "2003" at bounding box center [343, 452] width 49 height 19
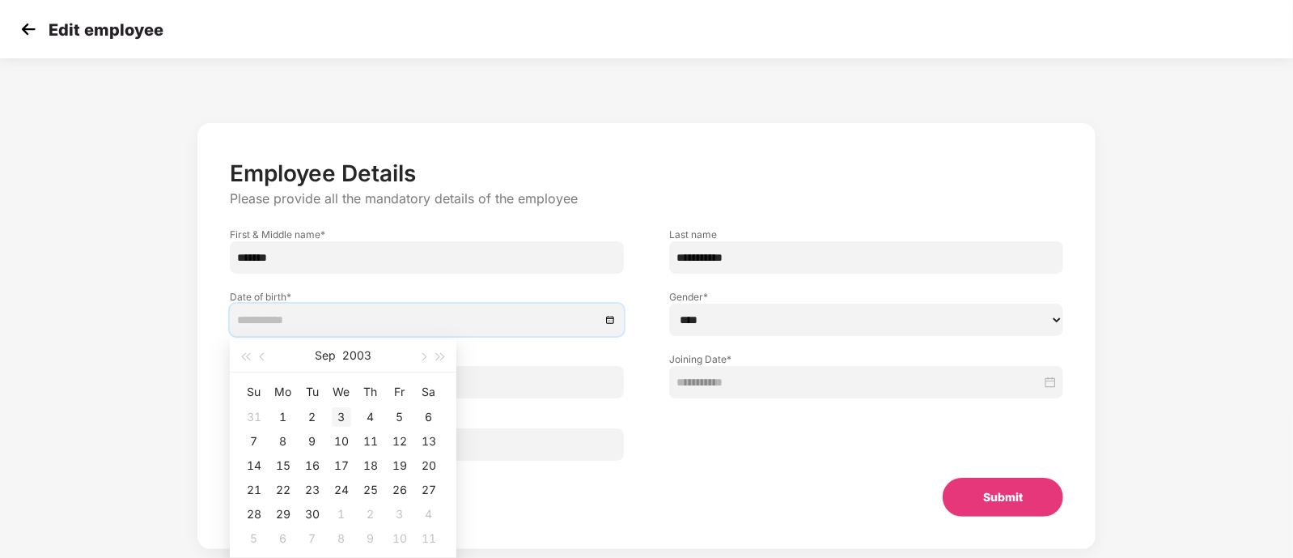
type input "**********"
click at [320, 359] on button "Sep" at bounding box center [325, 355] width 21 height 32
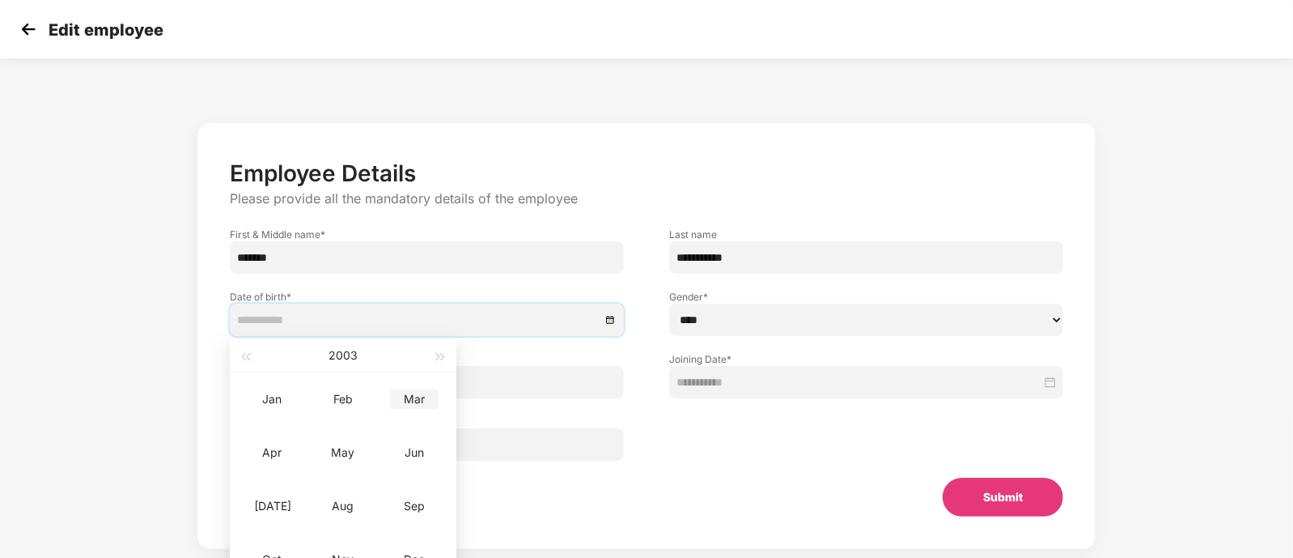
type input "**********"
click at [417, 408] on div "Mar" at bounding box center [414, 398] width 49 height 19
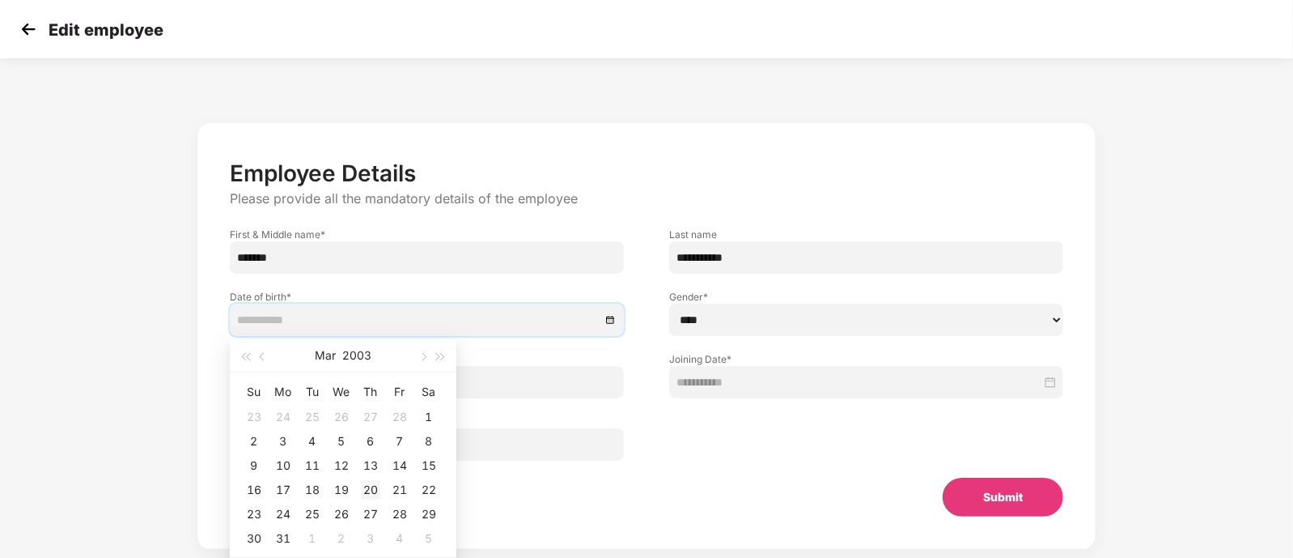
type input "**********"
click at [366, 488] on div "20" at bounding box center [370, 489] width 19 height 19
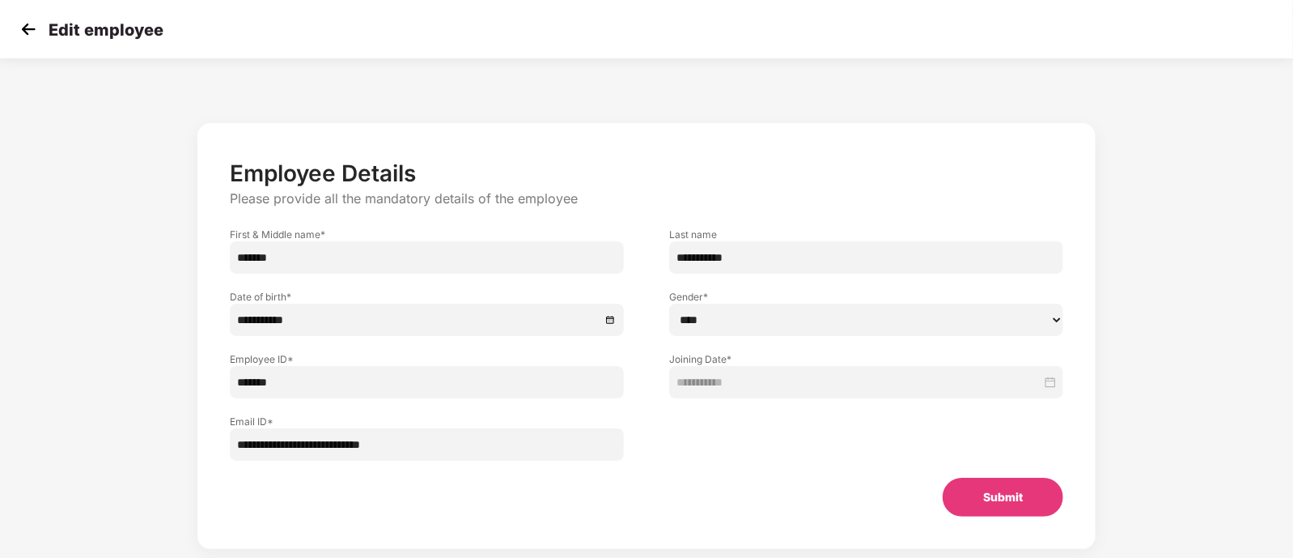
click at [981, 503] on button "Submit" at bounding box center [1003, 496] width 121 height 39
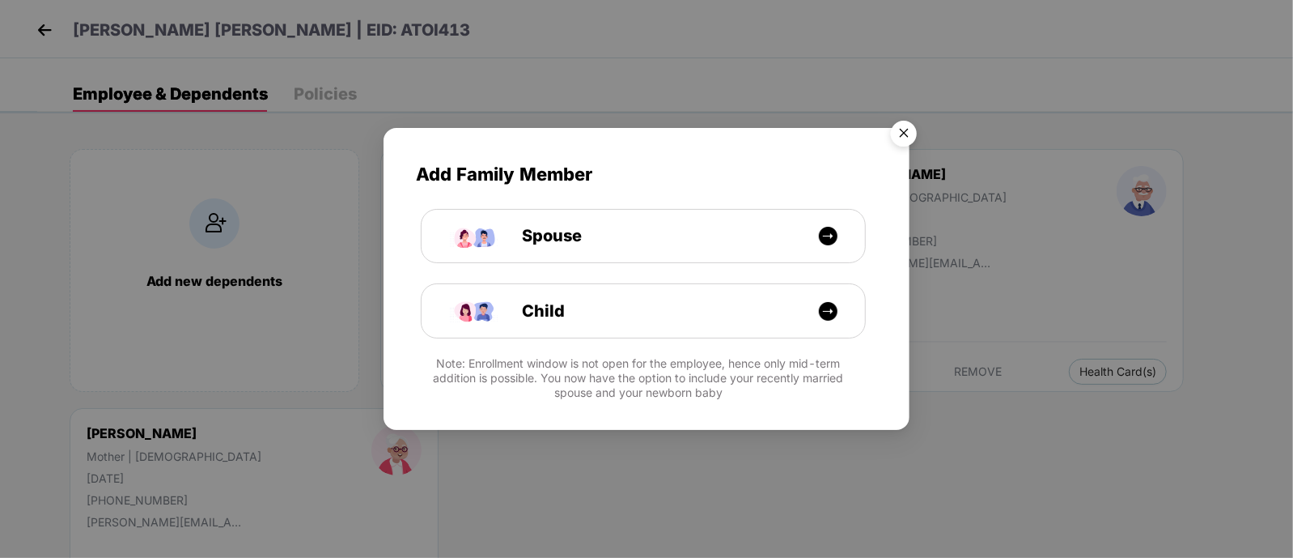
click at [902, 134] on img "Close" at bounding box center [903, 135] width 45 height 45
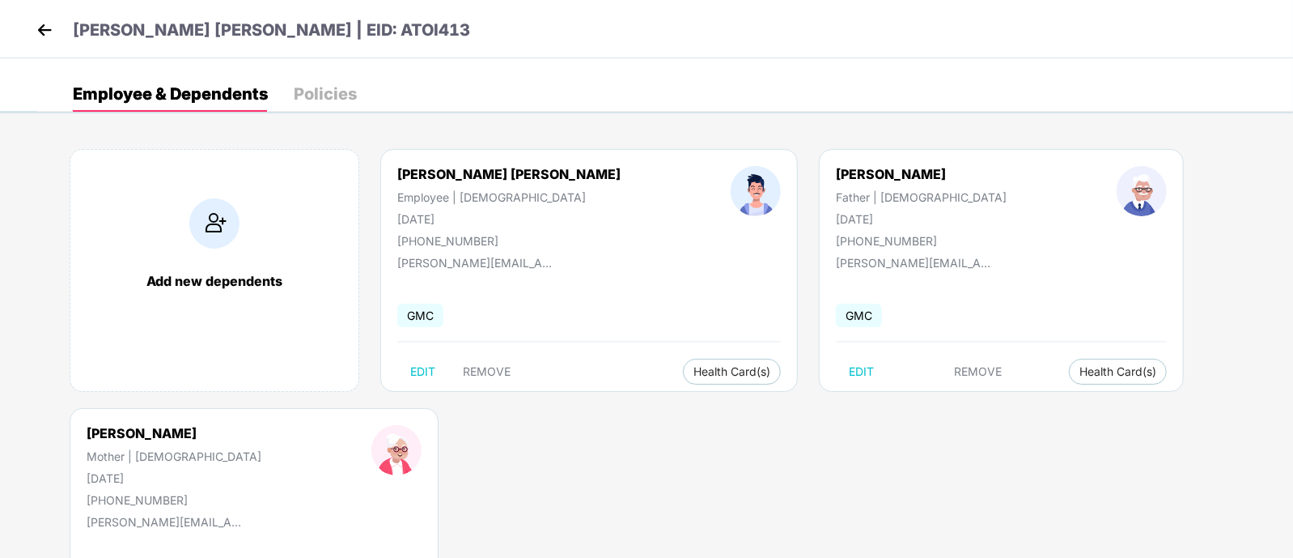
click at [38, 23] on img at bounding box center [44, 30] width 24 height 24
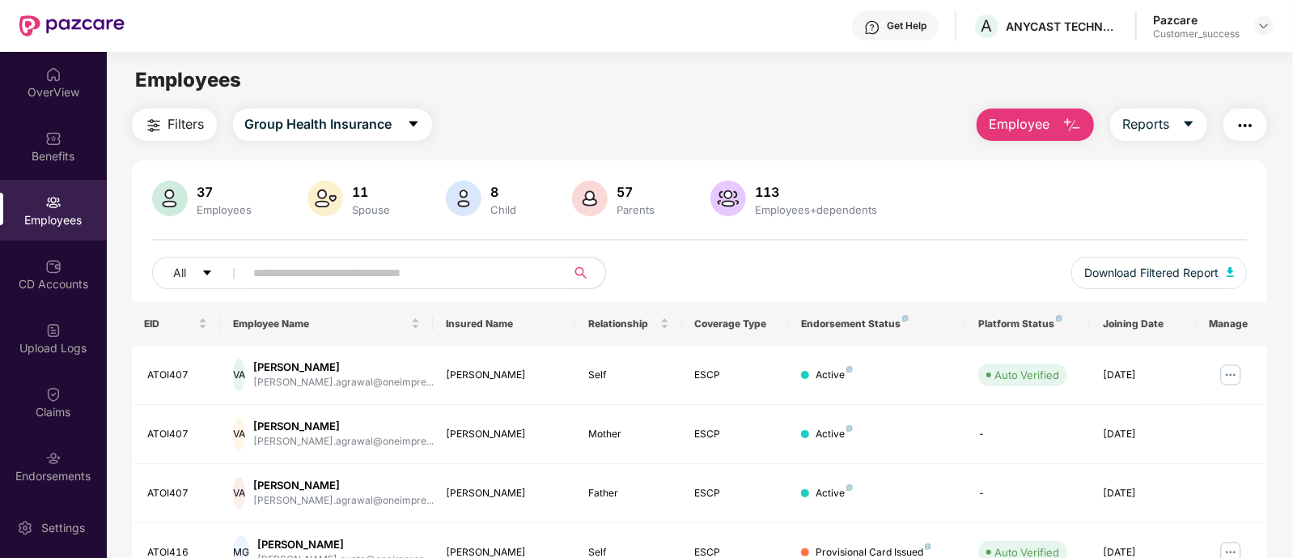
click at [1028, 128] on span "Employee" at bounding box center [1019, 124] width 61 height 20
click at [887, 116] on div "Filters Group Health Insurance Employee Reports" at bounding box center [700, 124] width 1136 height 32
click at [528, 261] on input "text" at bounding box center [399, 273] width 291 height 24
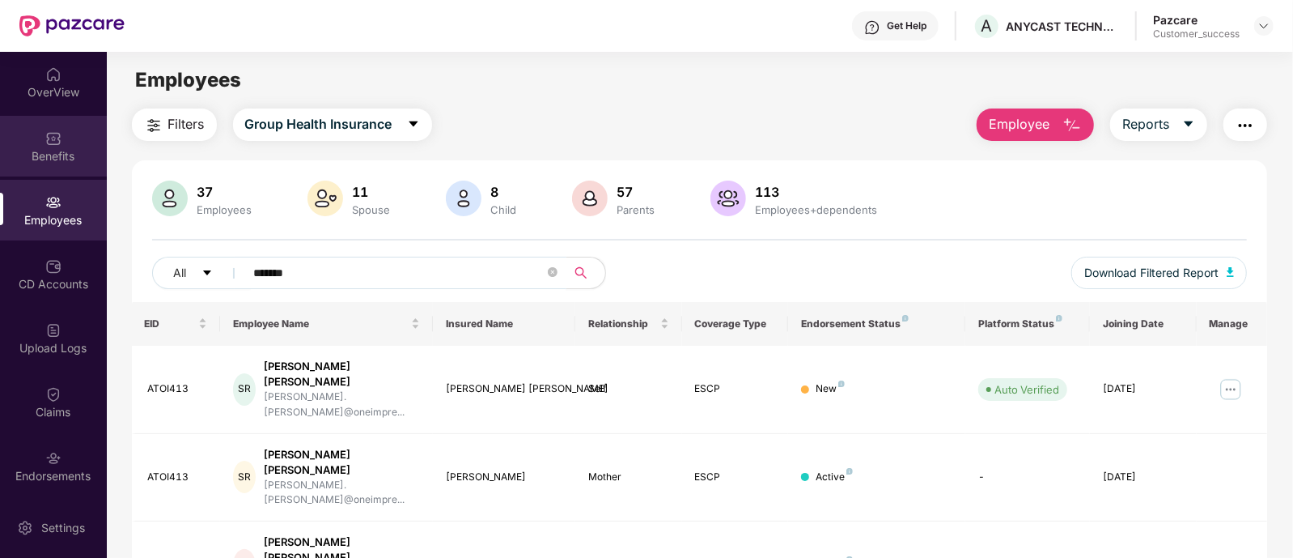
type input "*******"
click at [87, 150] on div "Benefits" at bounding box center [53, 156] width 107 height 16
